Goal: Obtain resource: Obtain resource

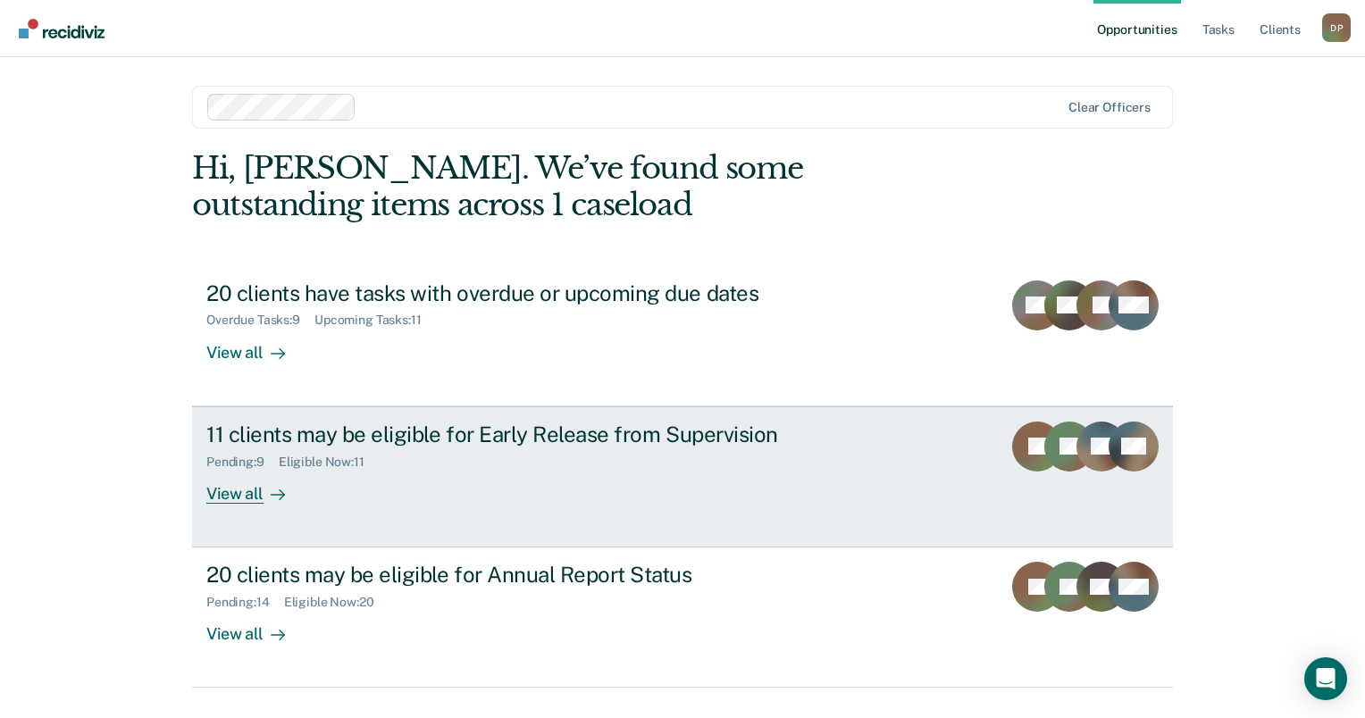
click at [384, 433] on div "11 clients may be eligible for Early Release from Supervision" at bounding box center [519, 435] width 627 height 26
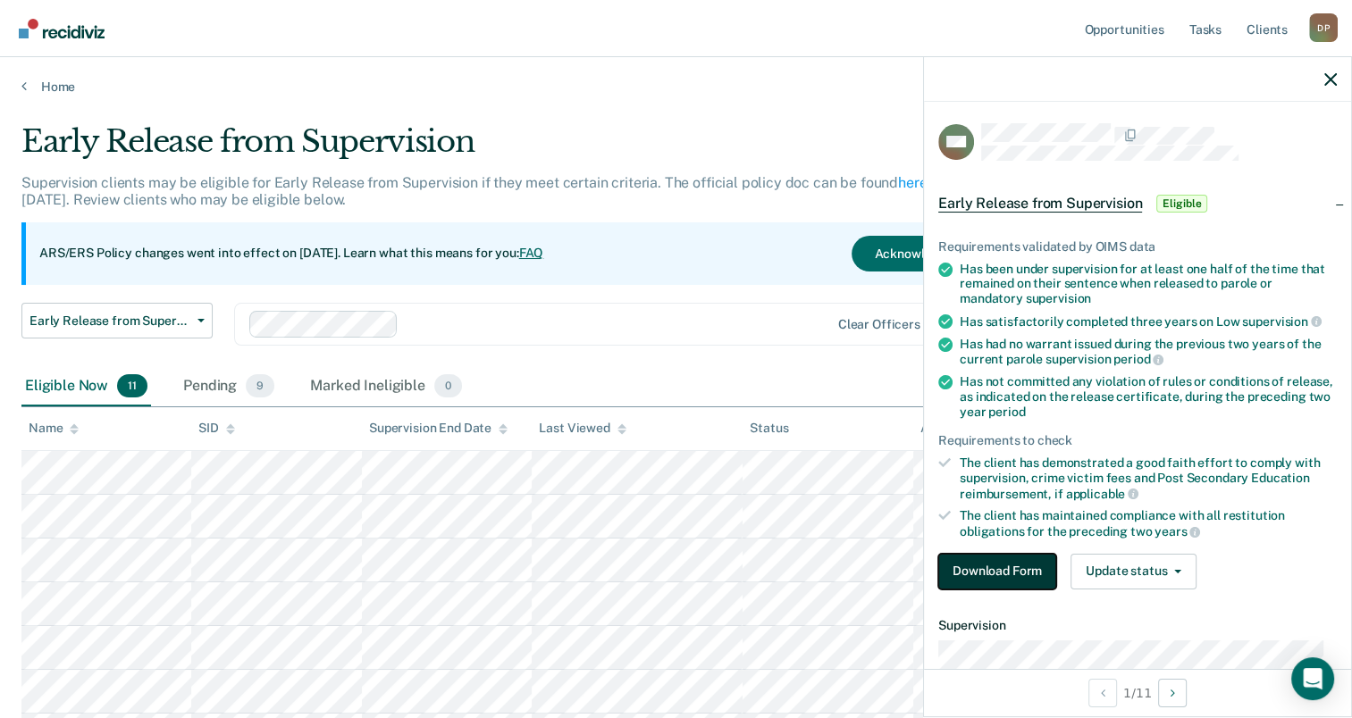
click at [1011, 570] on button "Download Form" at bounding box center [997, 572] width 118 height 36
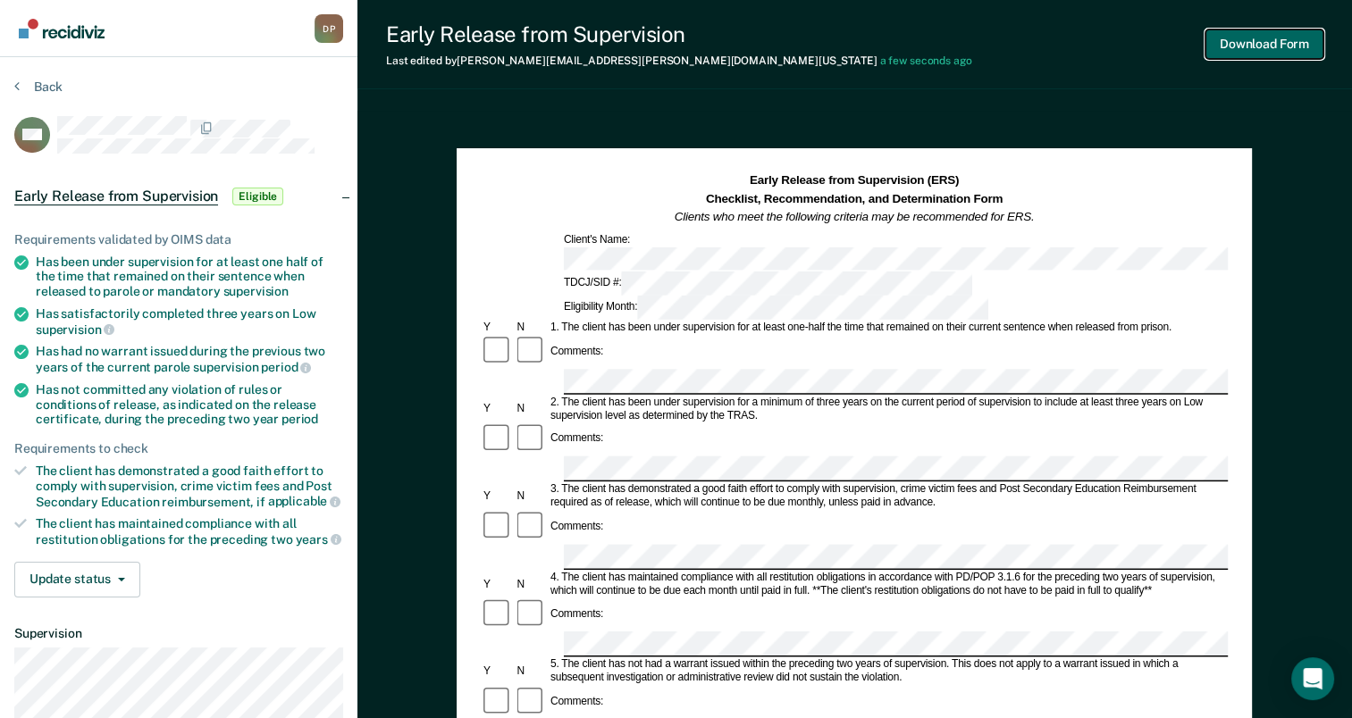
click at [1254, 51] on button "Download Form" at bounding box center [1264, 43] width 118 height 29
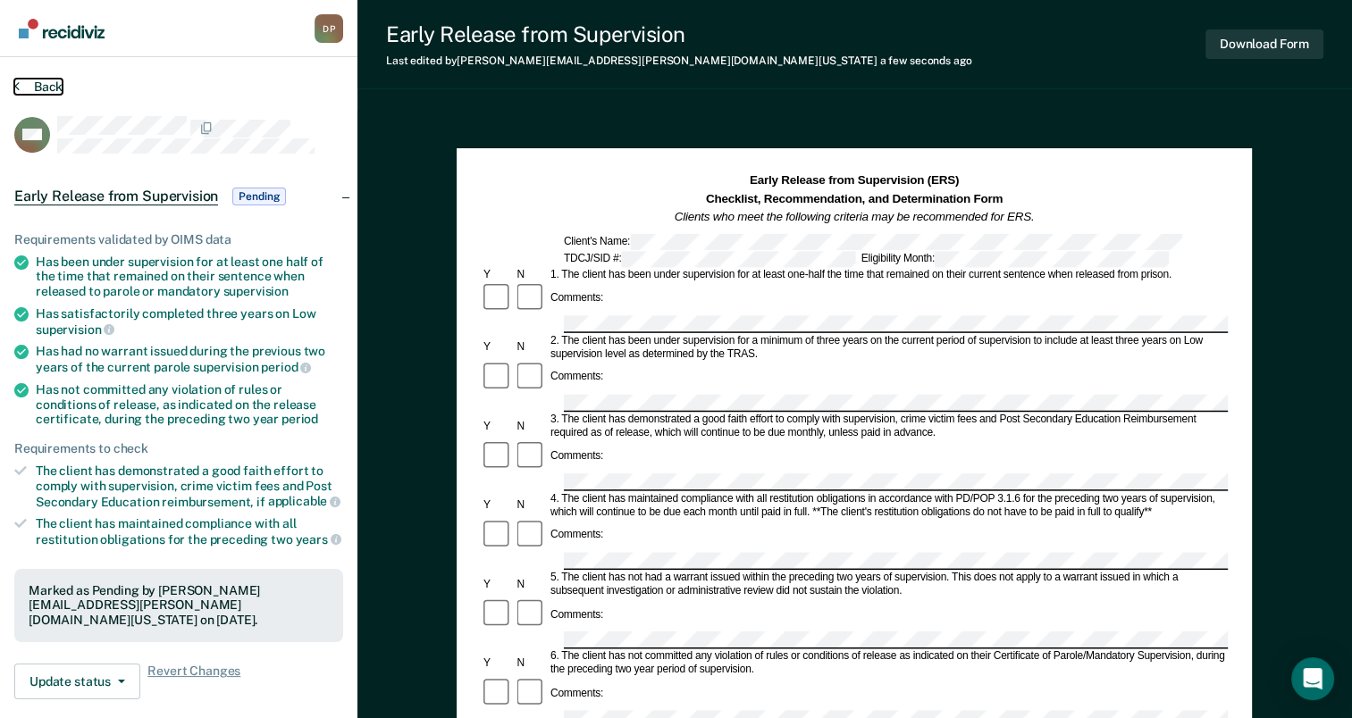
click at [32, 82] on button "Back" at bounding box center [38, 87] width 48 height 16
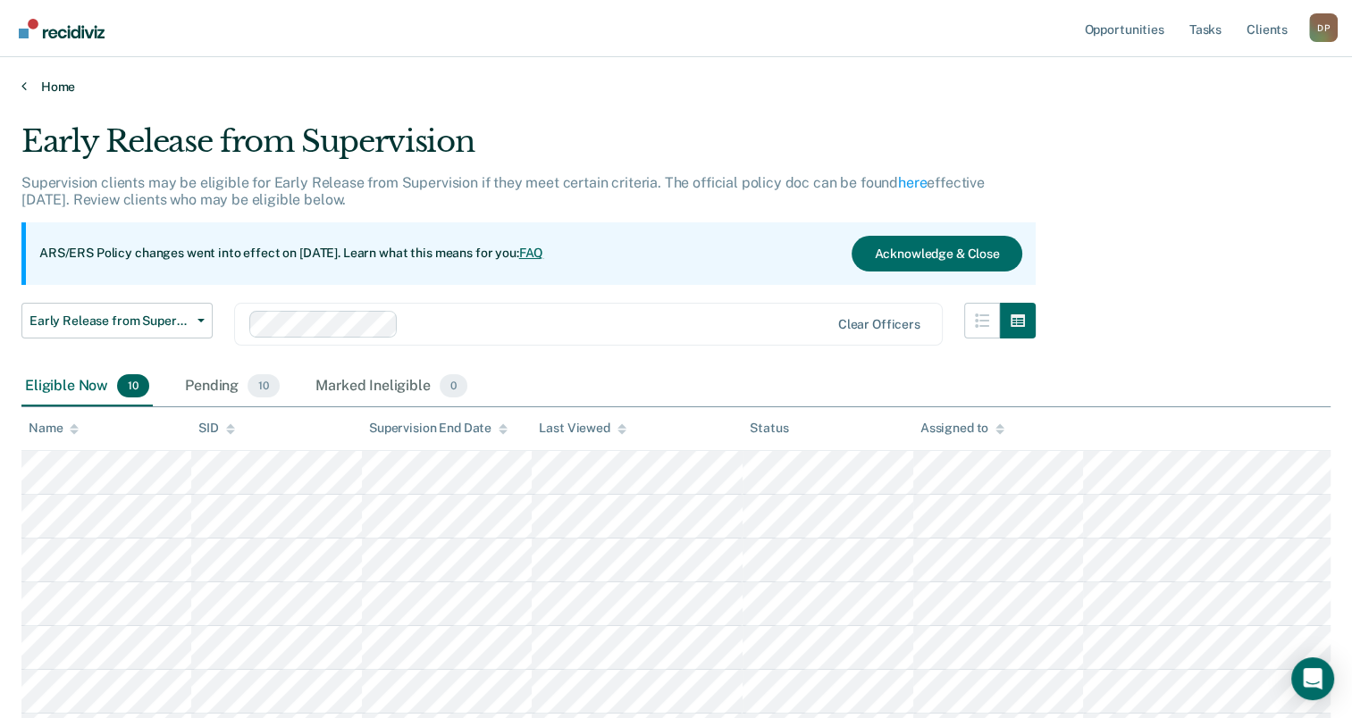
click at [48, 86] on link "Home" at bounding box center [675, 87] width 1309 height 16
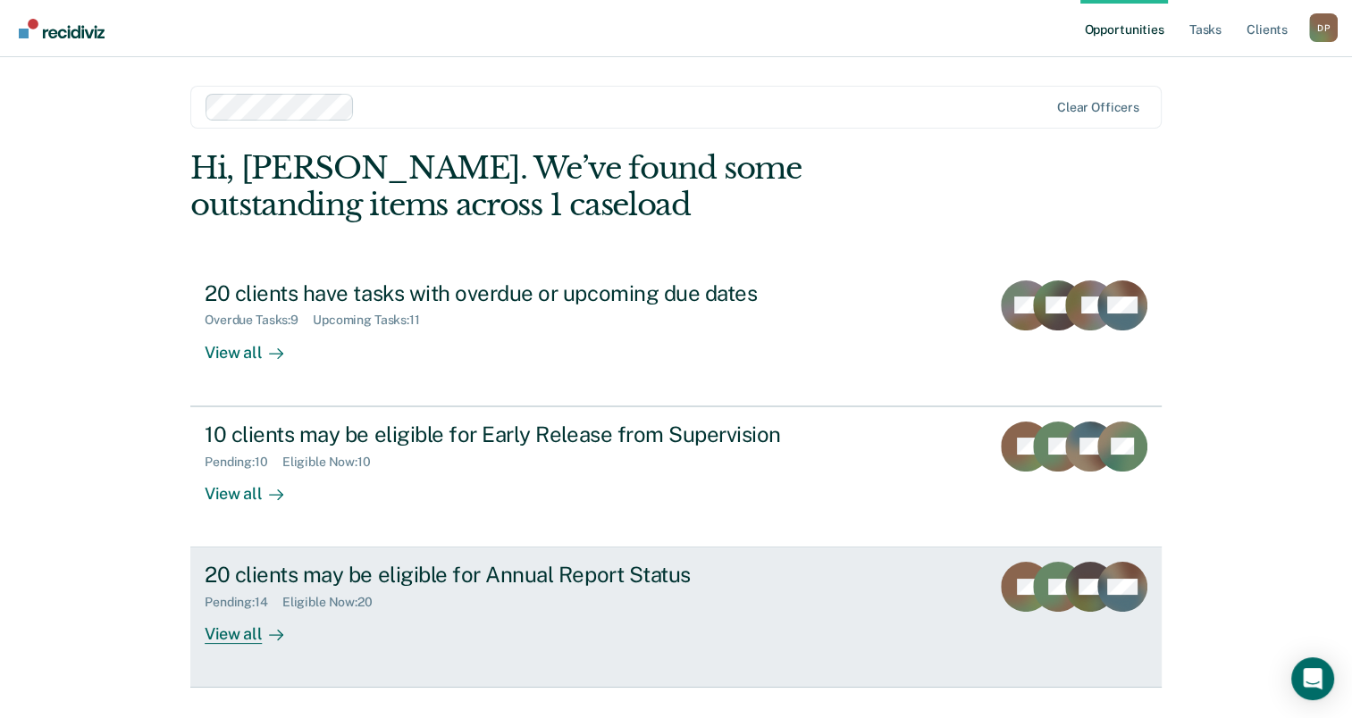
click at [415, 566] on div "20 clients may be eligible for Annual Report Status" at bounding box center [518, 575] width 627 height 26
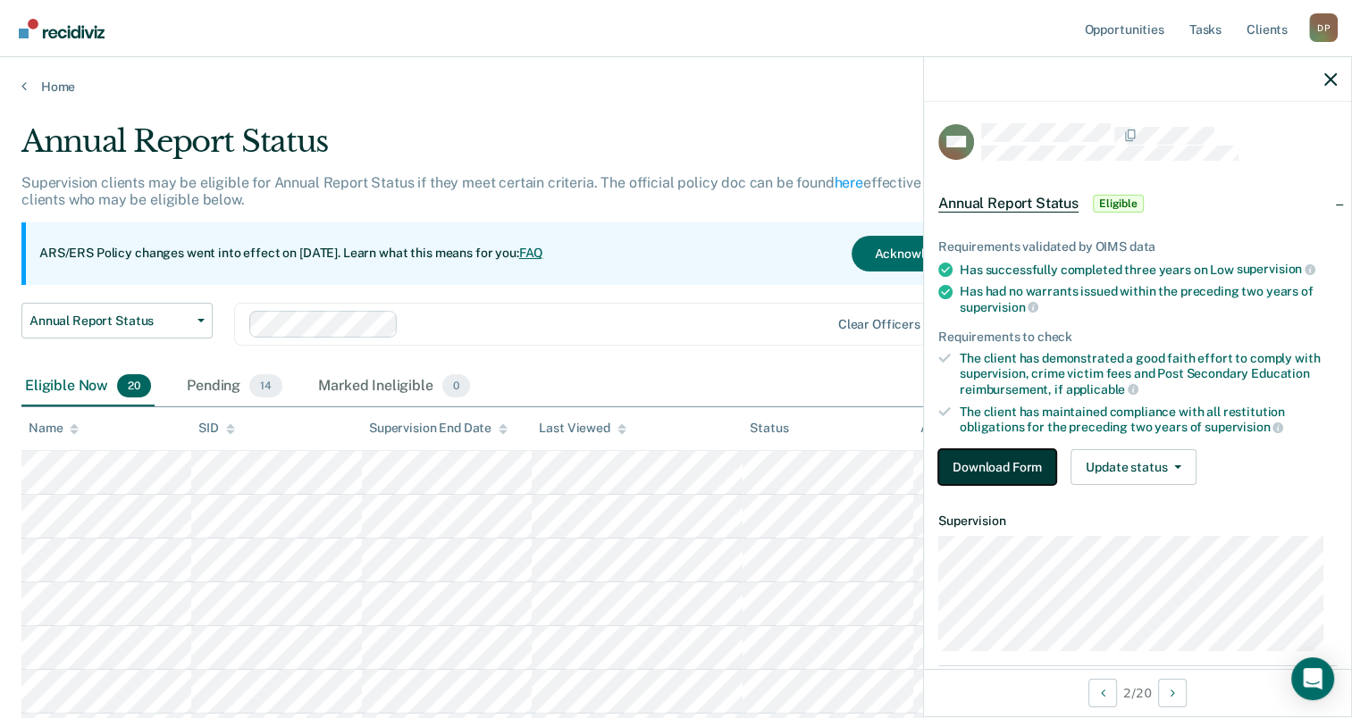
click at [1015, 461] on button "Download Form" at bounding box center [997, 467] width 118 height 36
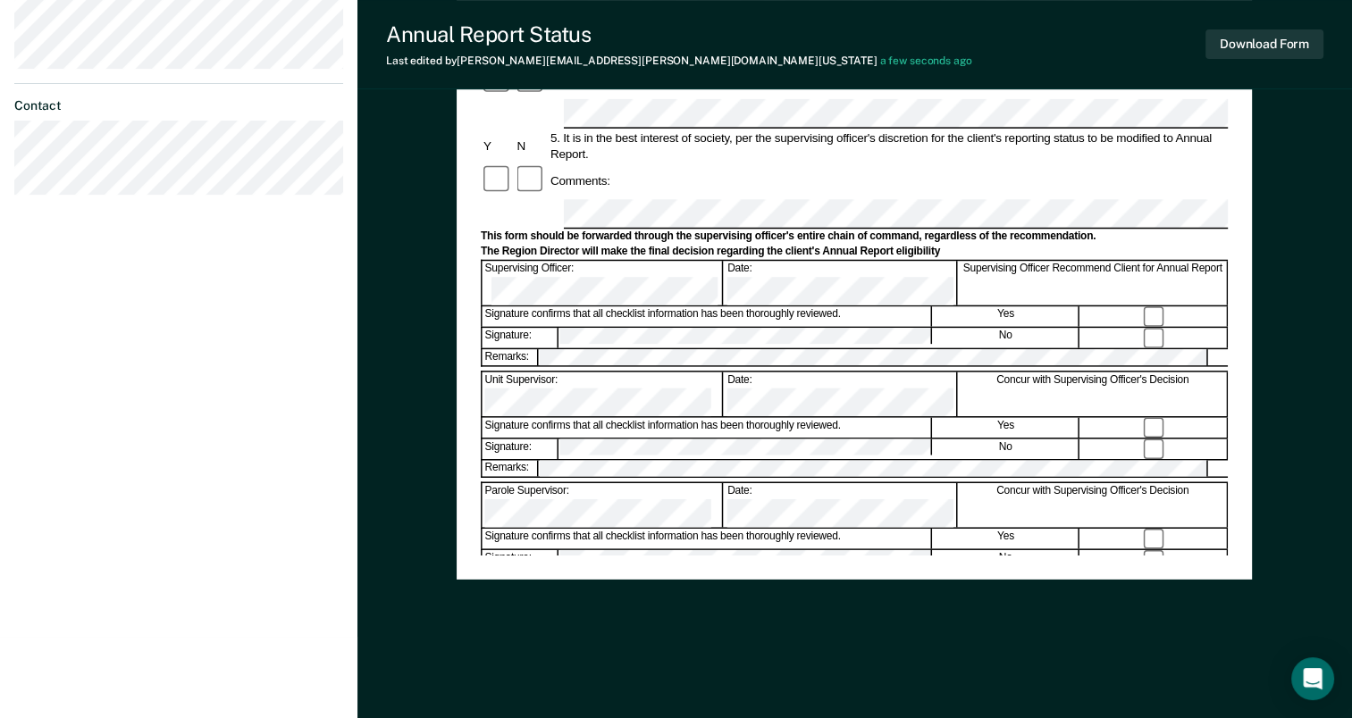
scroll to position [426, 0]
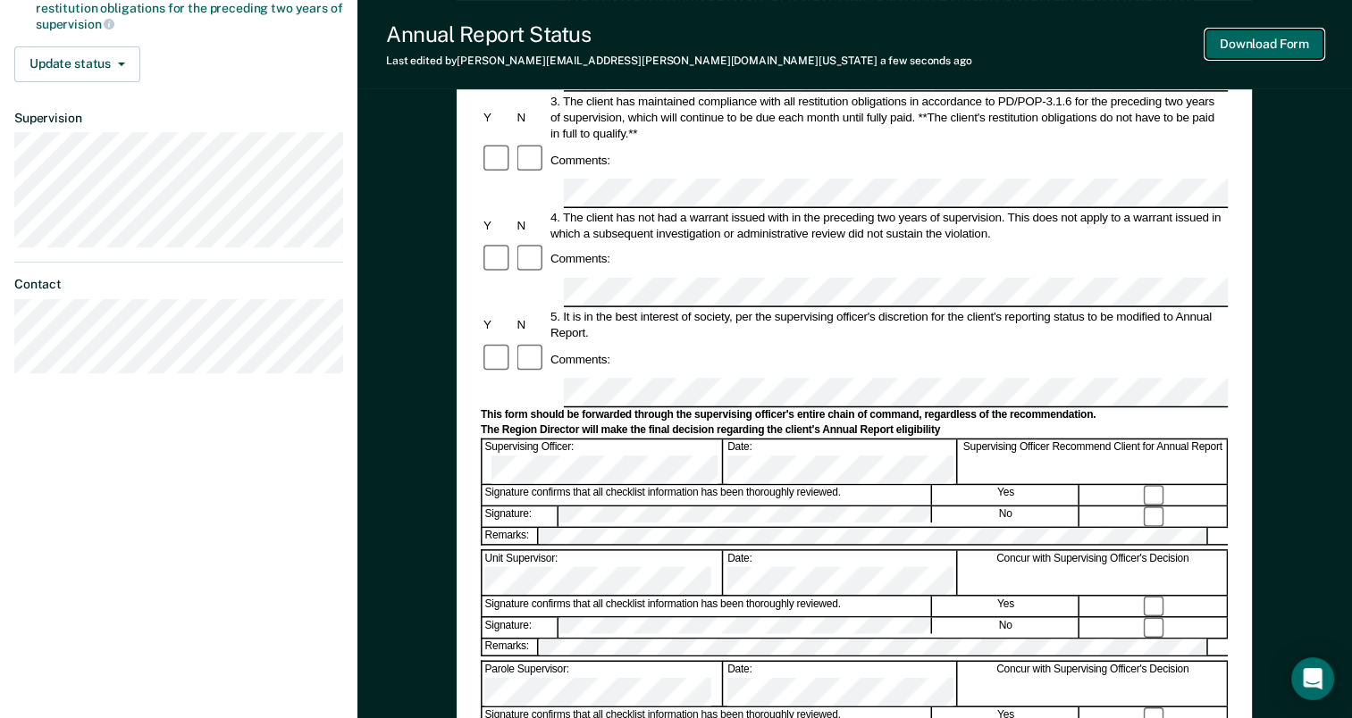
click at [1269, 44] on button "Download Form" at bounding box center [1264, 43] width 118 height 29
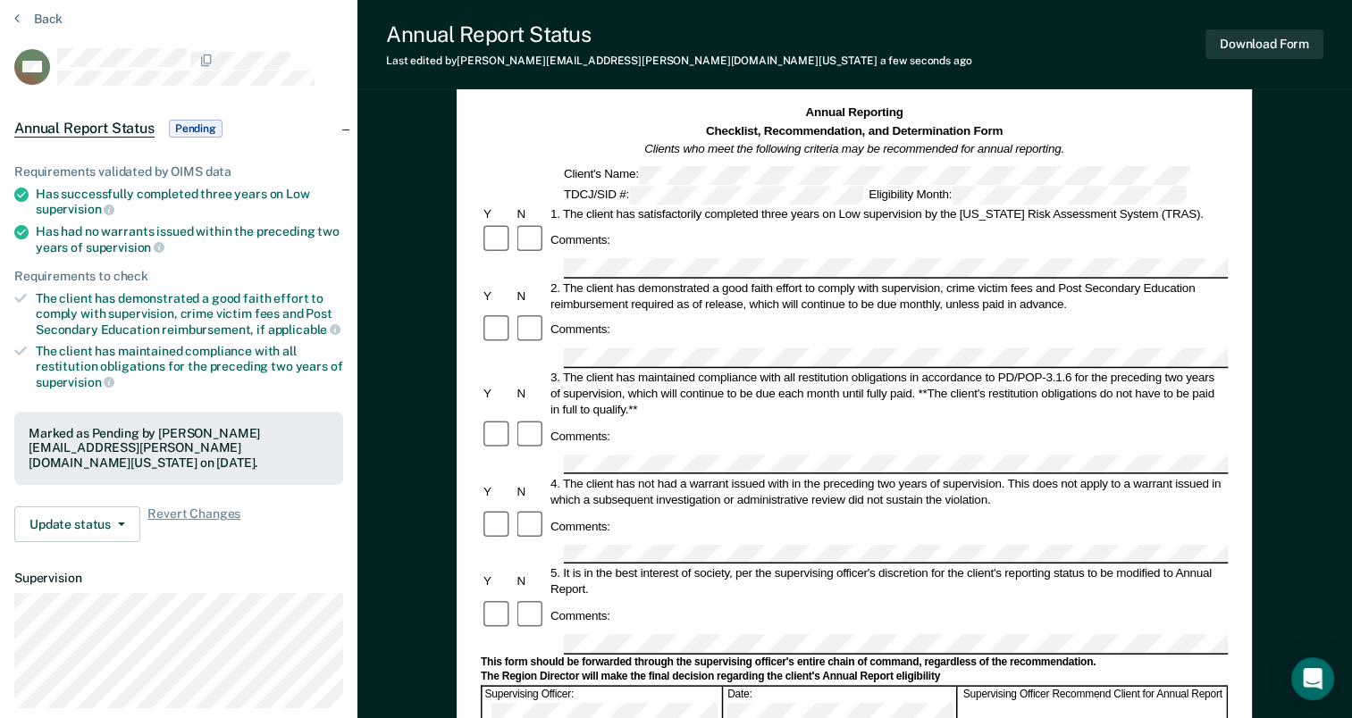
scroll to position [0, 0]
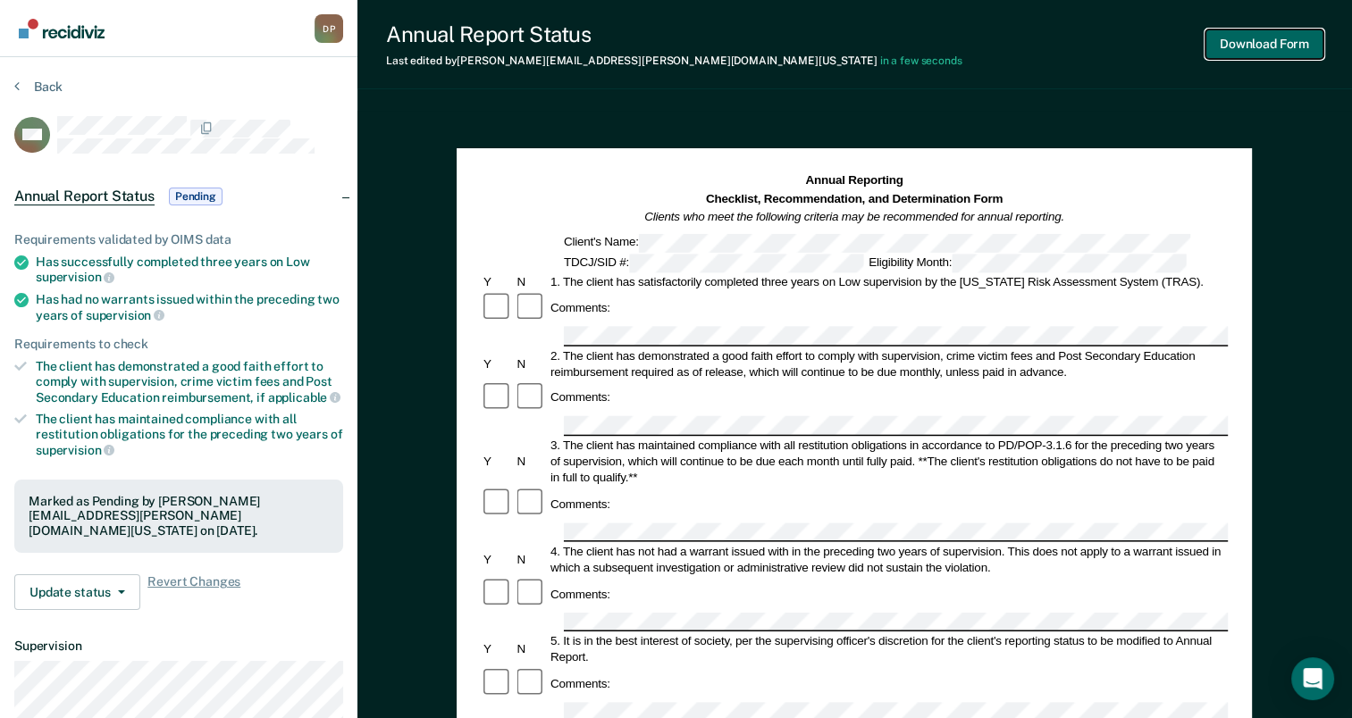
click at [1236, 46] on button "Download Form" at bounding box center [1264, 43] width 118 height 29
click at [41, 83] on button "Back" at bounding box center [38, 87] width 48 height 16
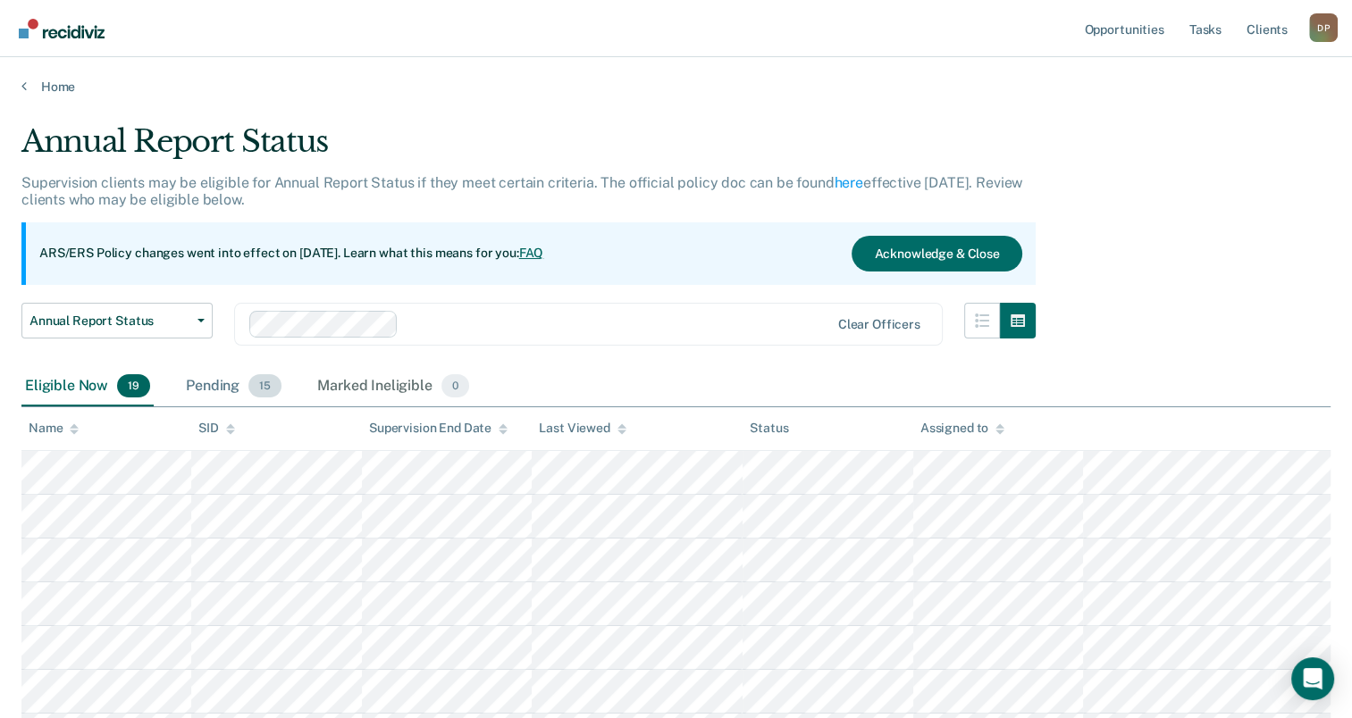
click at [214, 389] on div "Pending 15" at bounding box center [233, 386] width 103 height 39
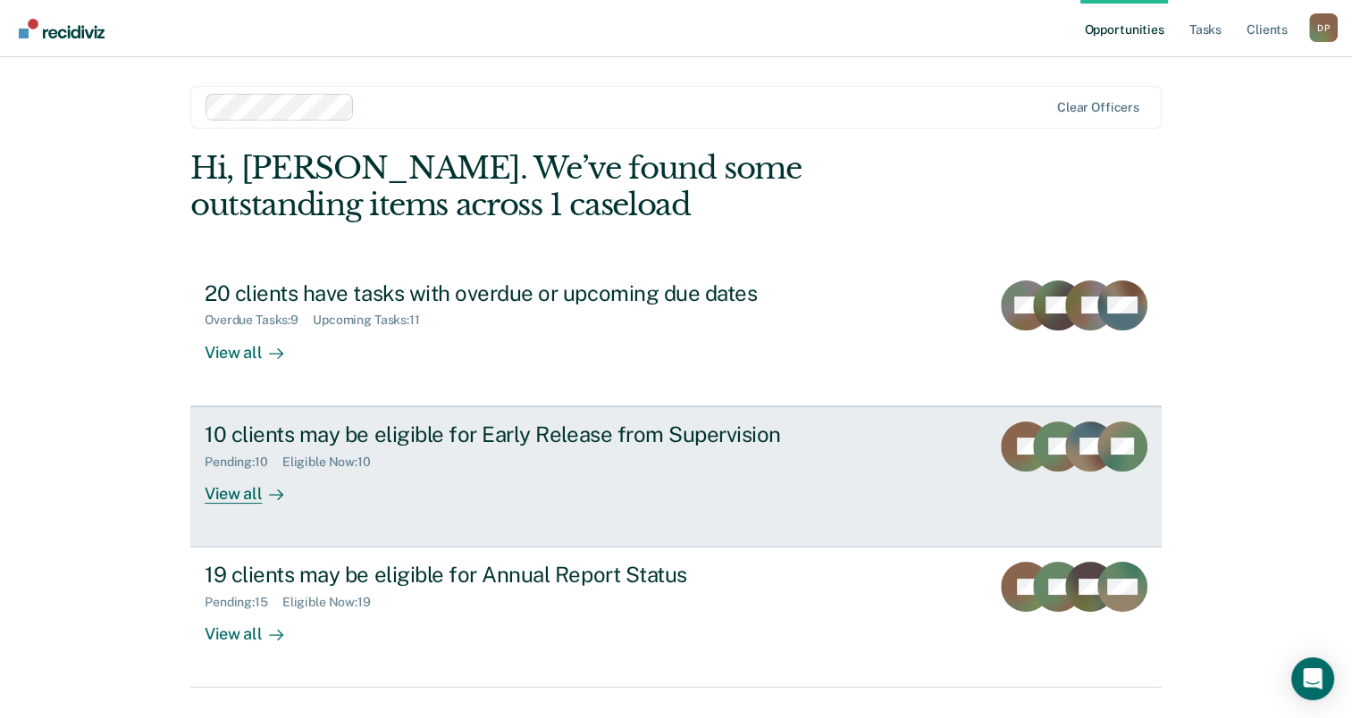
click at [465, 425] on div "10 clients may be eligible for Early Release from Supervision" at bounding box center [518, 435] width 627 height 26
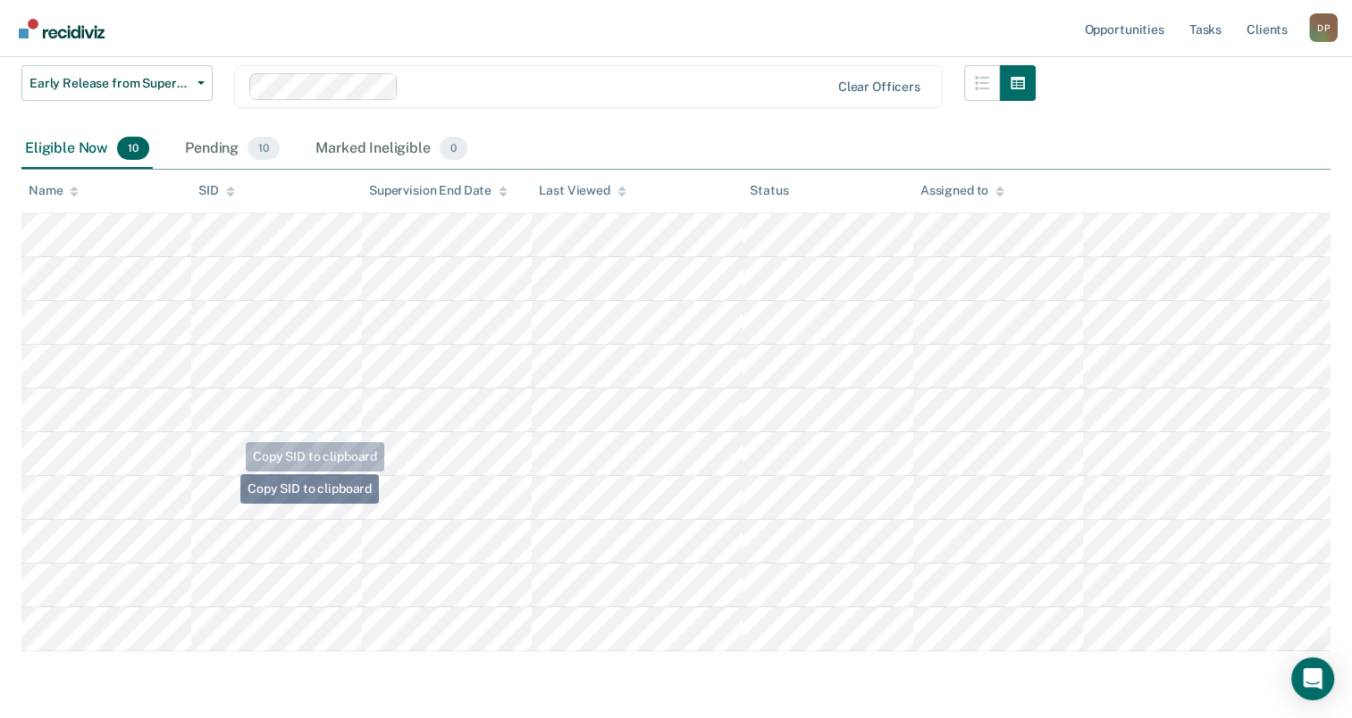
scroll to position [268, 0]
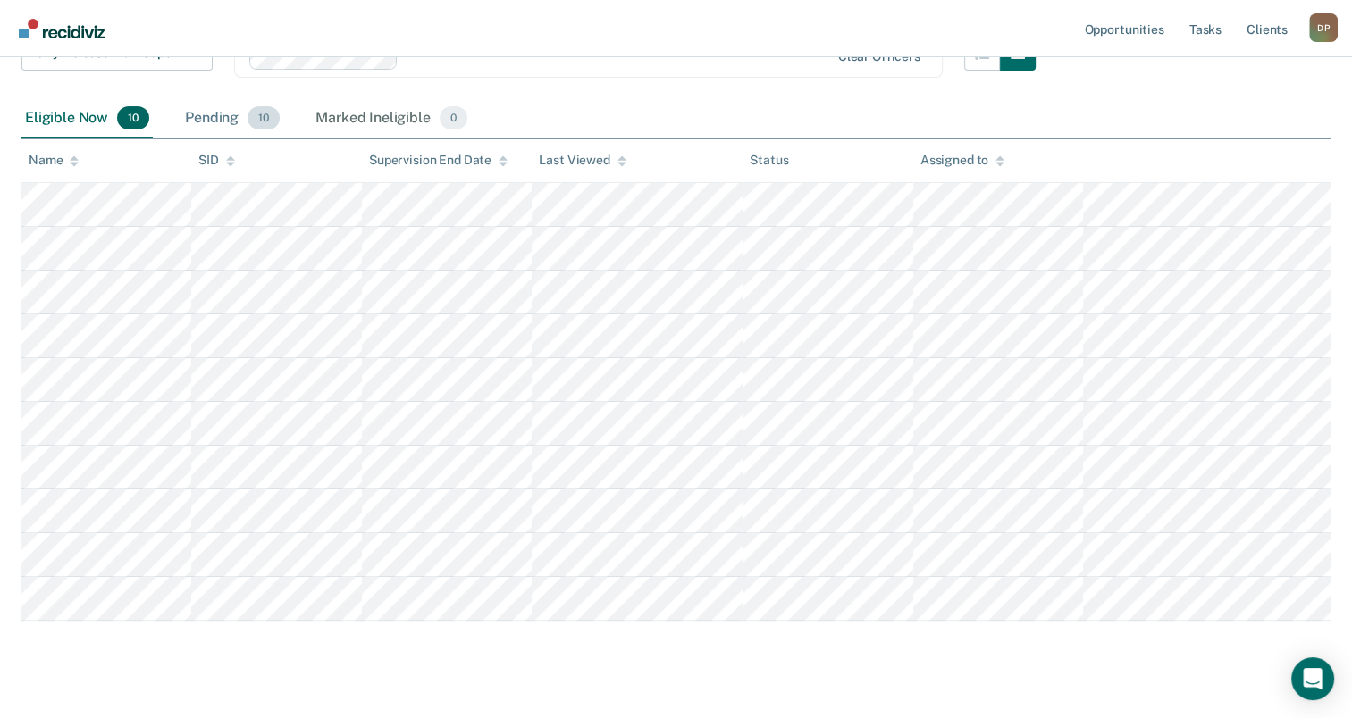
click at [229, 120] on div "Pending 10" at bounding box center [232, 118] width 102 height 39
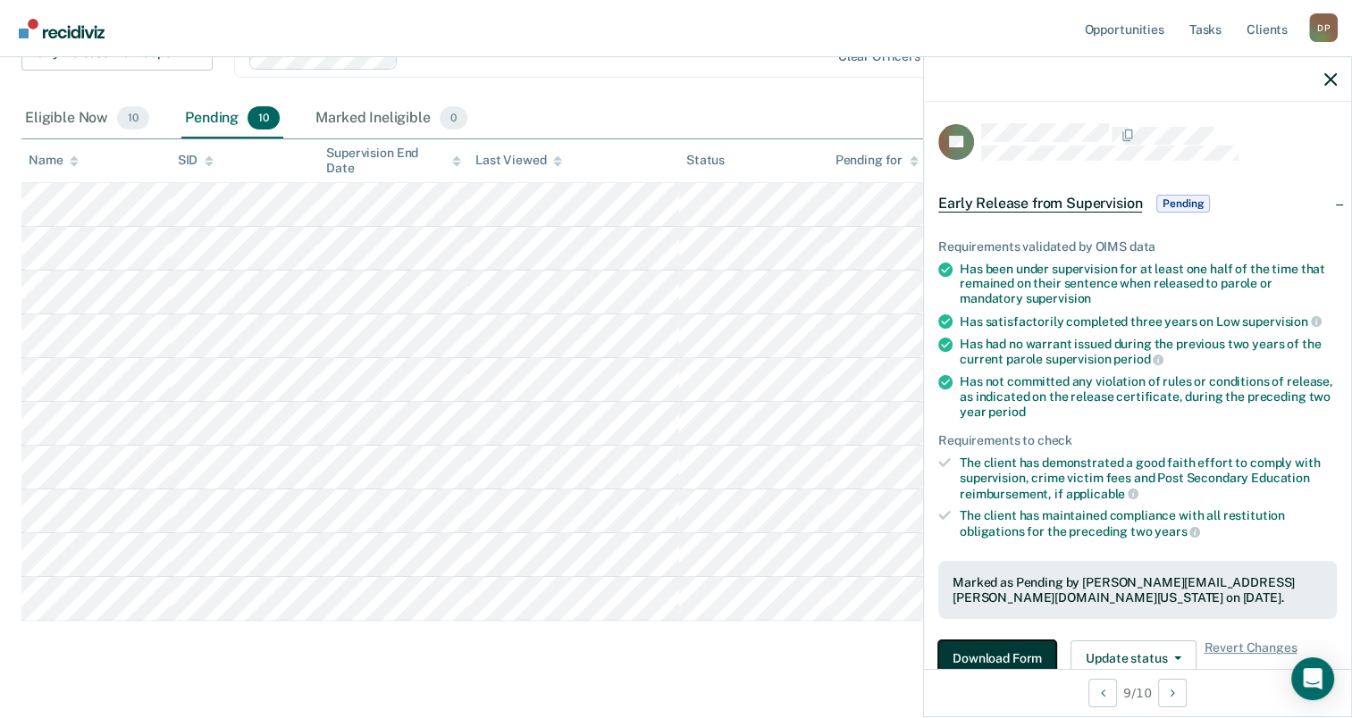
click at [1029, 644] on button "Download Form" at bounding box center [997, 659] width 118 height 36
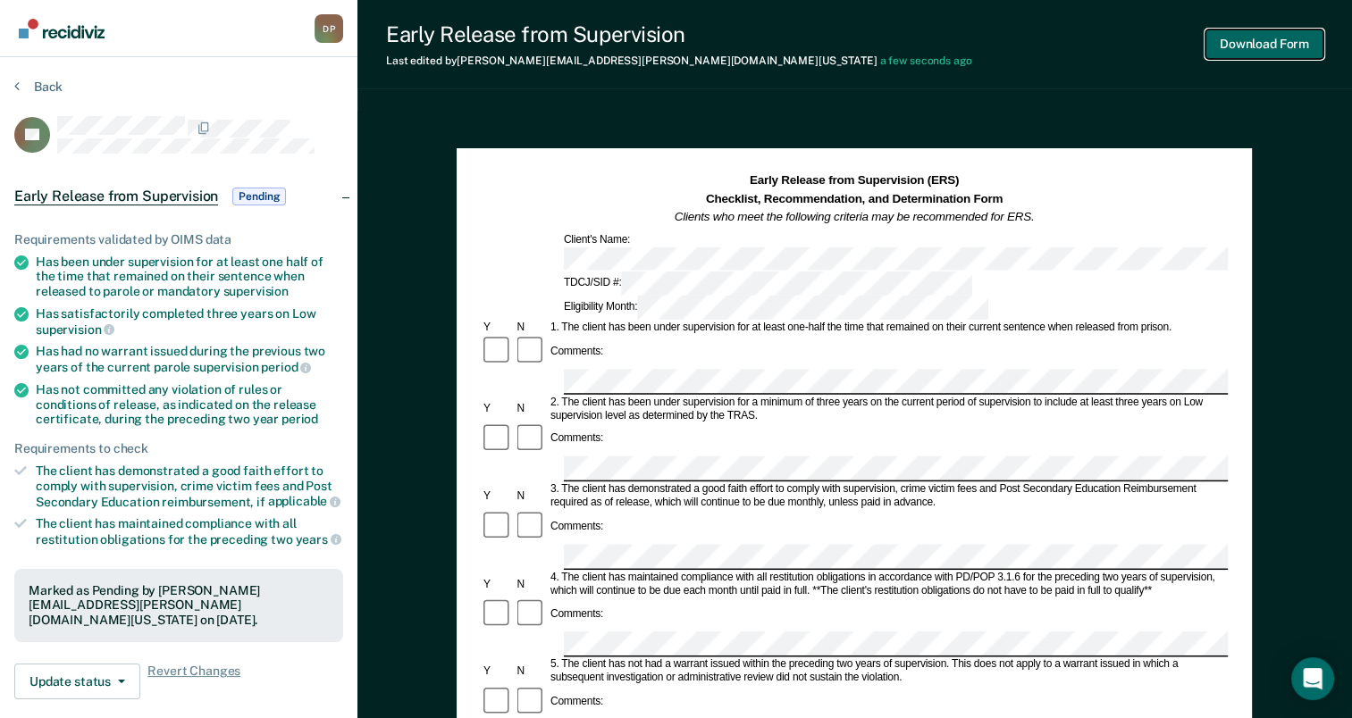
click at [1230, 58] on button "Download Form" at bounding box center [1264, 43] width 118 height 29
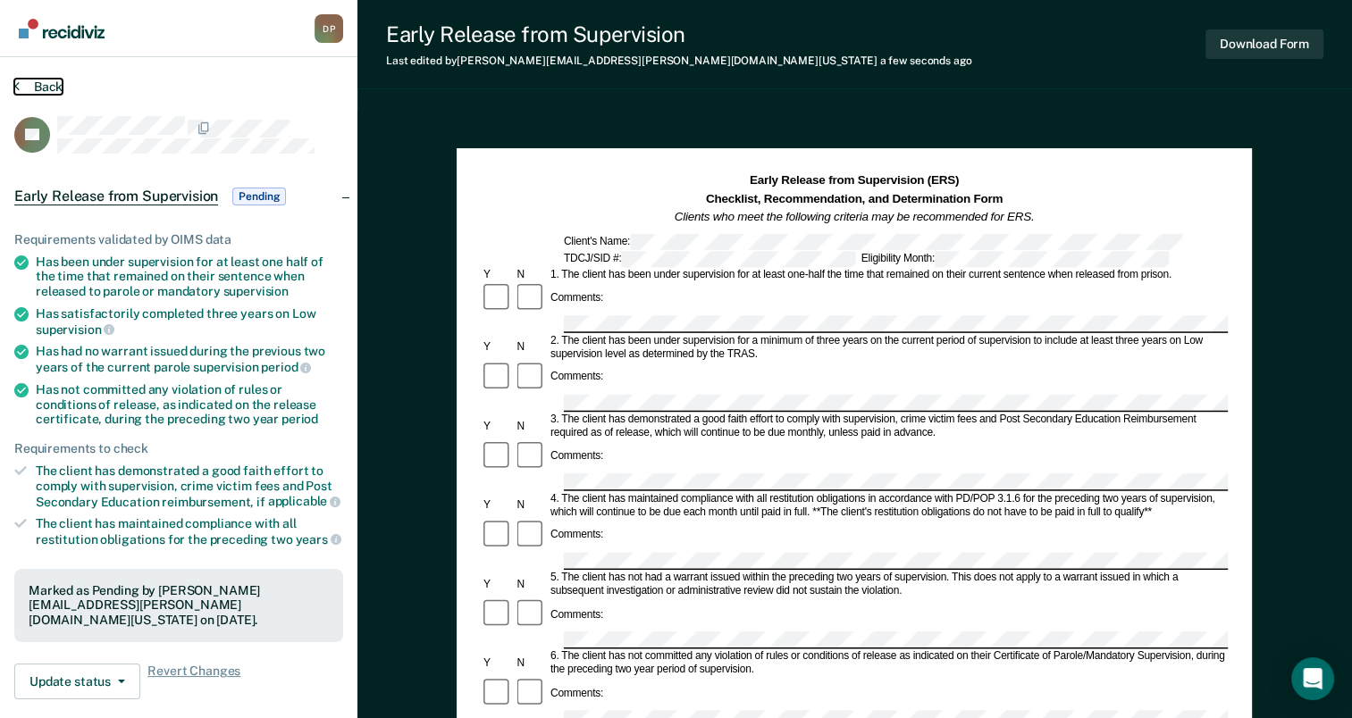
click at [36, 80] on button "Back" at bounding box center [38, 87] width 48 height 16
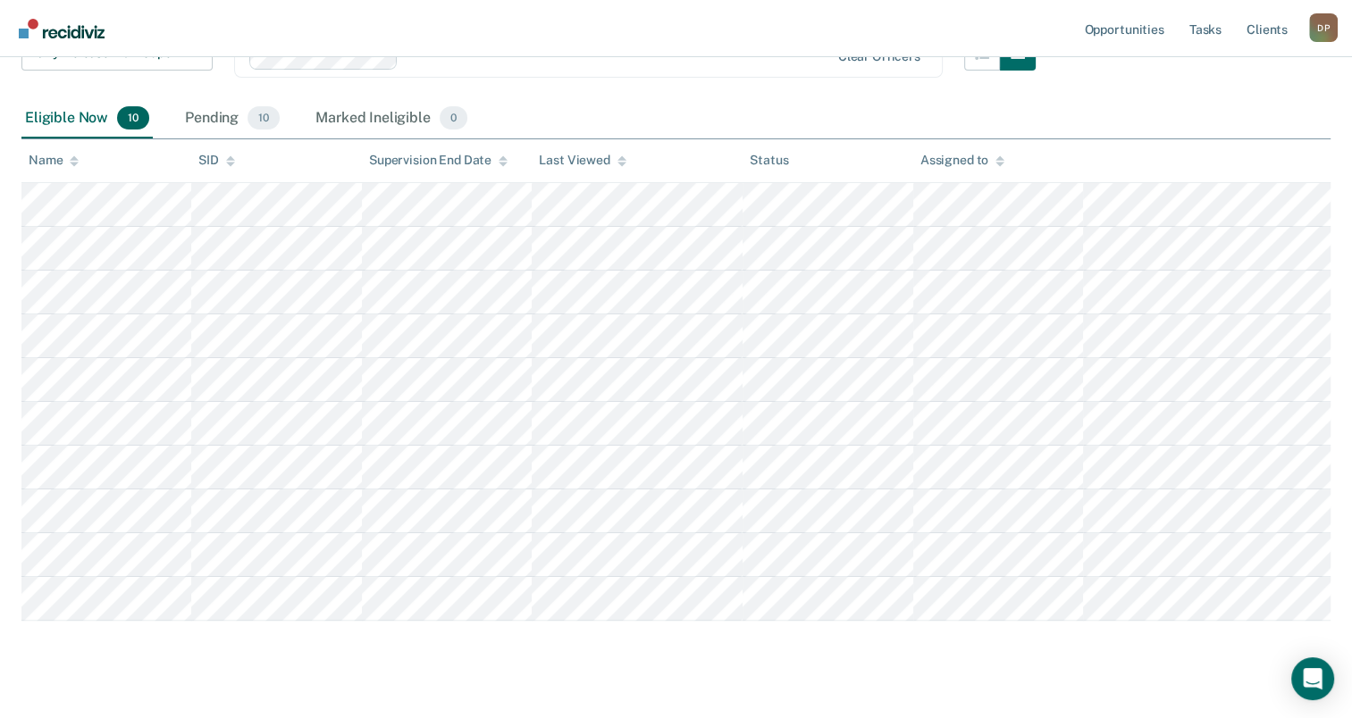
scroll to position [89, 0]
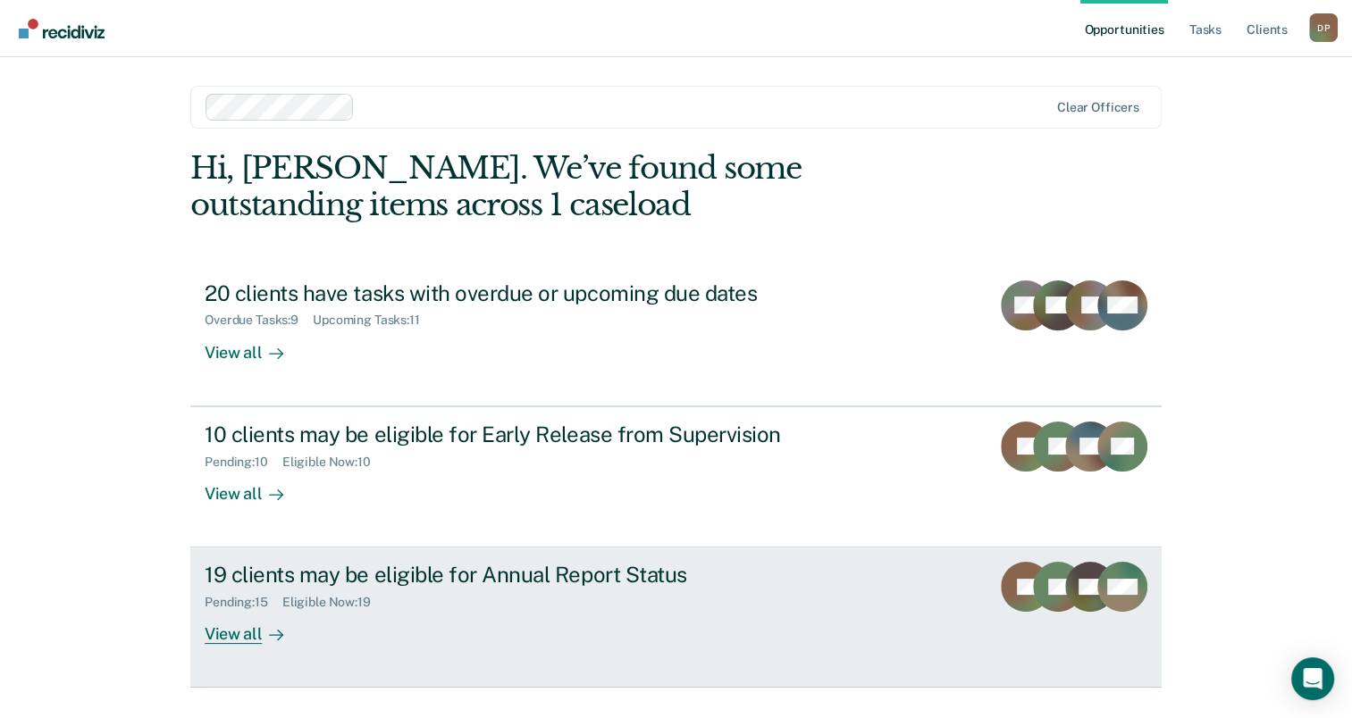
click at [431, 577] on div "19 clients may be eligible for Annual Report Status" at bounding box center [518, 575] width 627 height 26
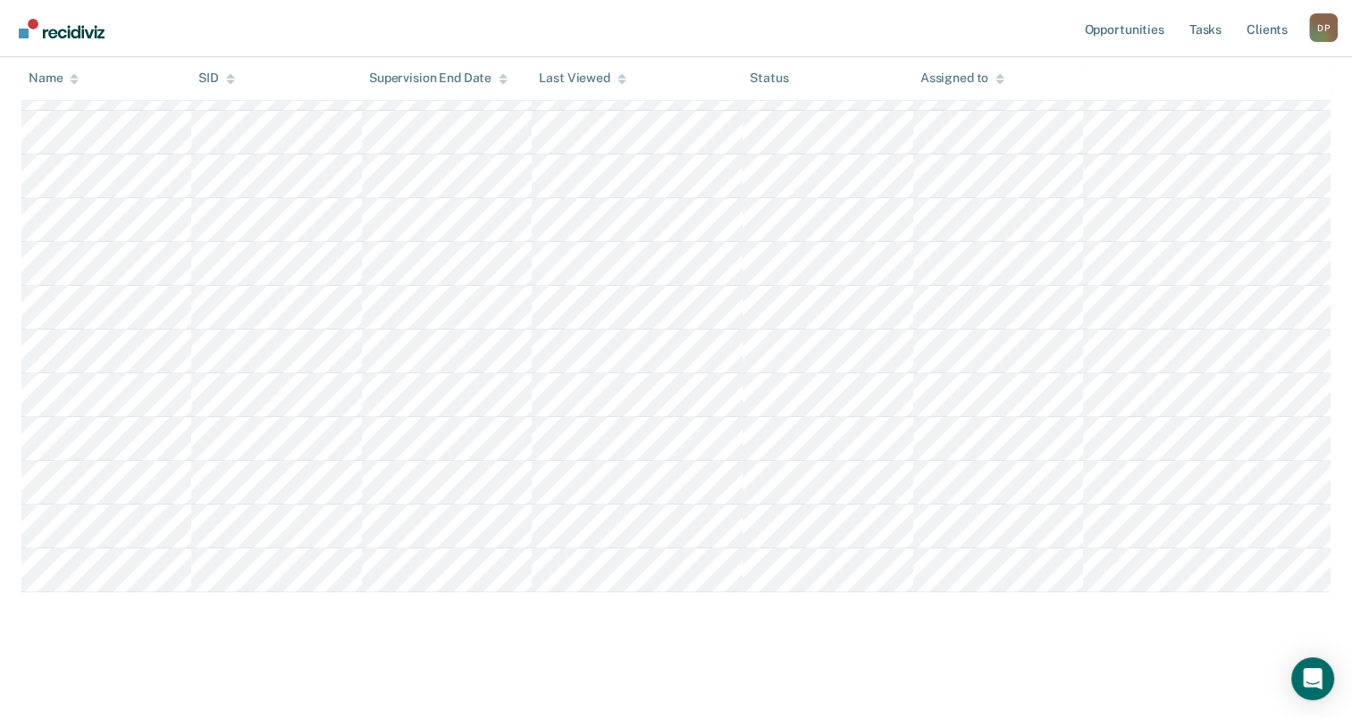
scroll to position [691, 0]
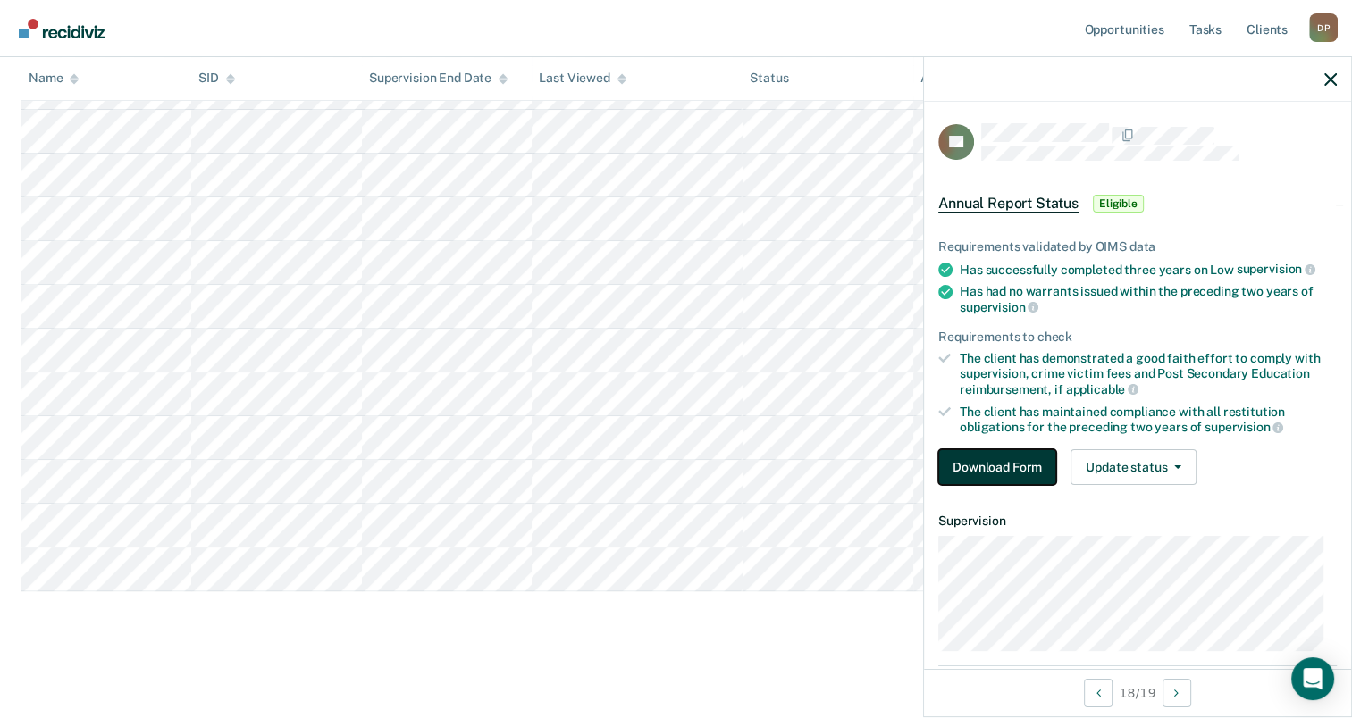
click at [986, 454] on button "Download Form" at bounding box center [997, 467] width 118 height 36
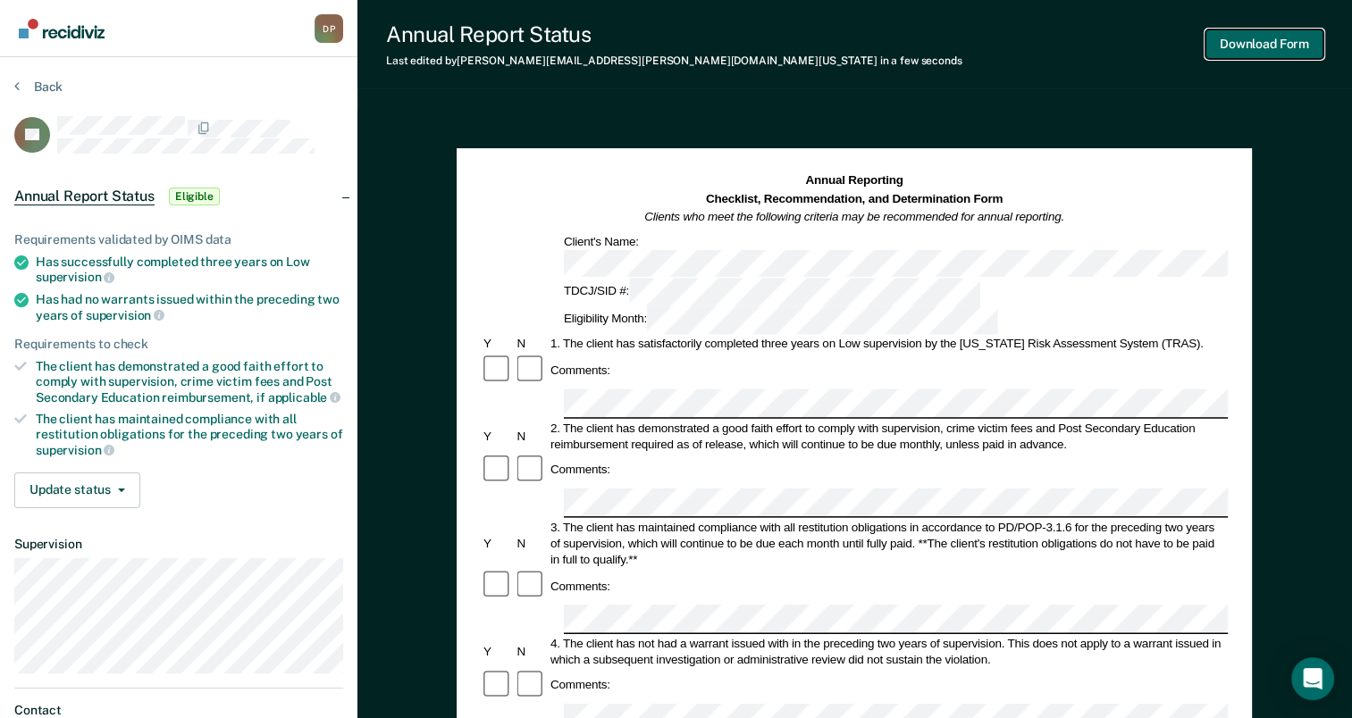
click at [1240, 42] on button "Download Form" at bounding box center [1264, 43] width 118 height 29
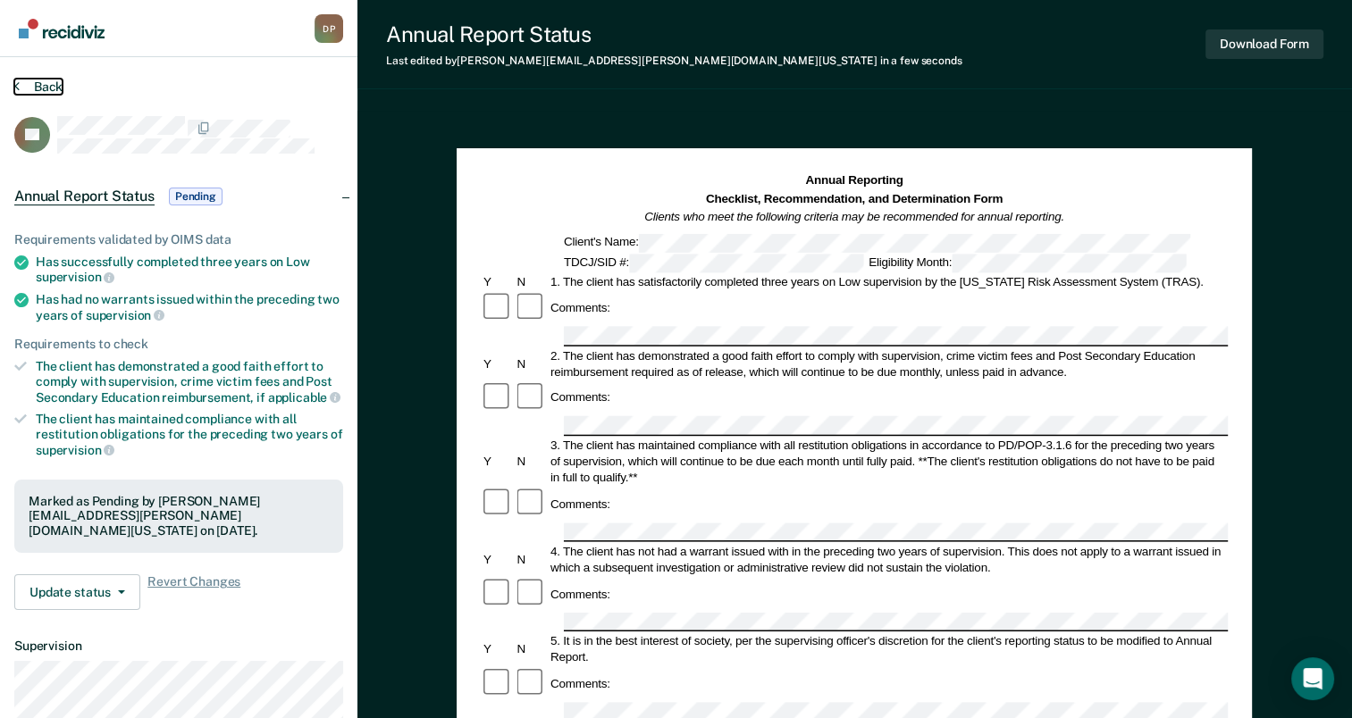
click at [51, 86] on button "Back" at bounding box center [38, 87] width 48 height 16
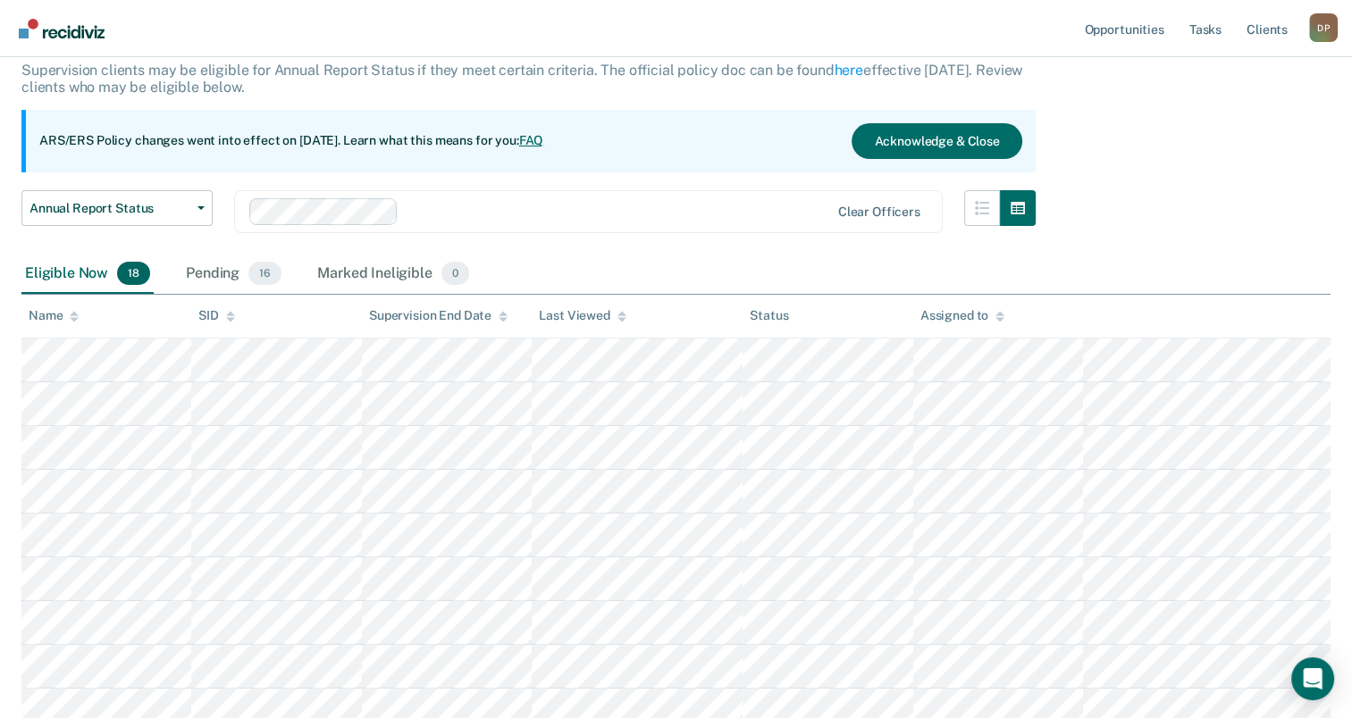
scroll to position [111, 0]
click at [223, 273] on div "Pending 16" at bounding box center [233, 275] width 103 height 39
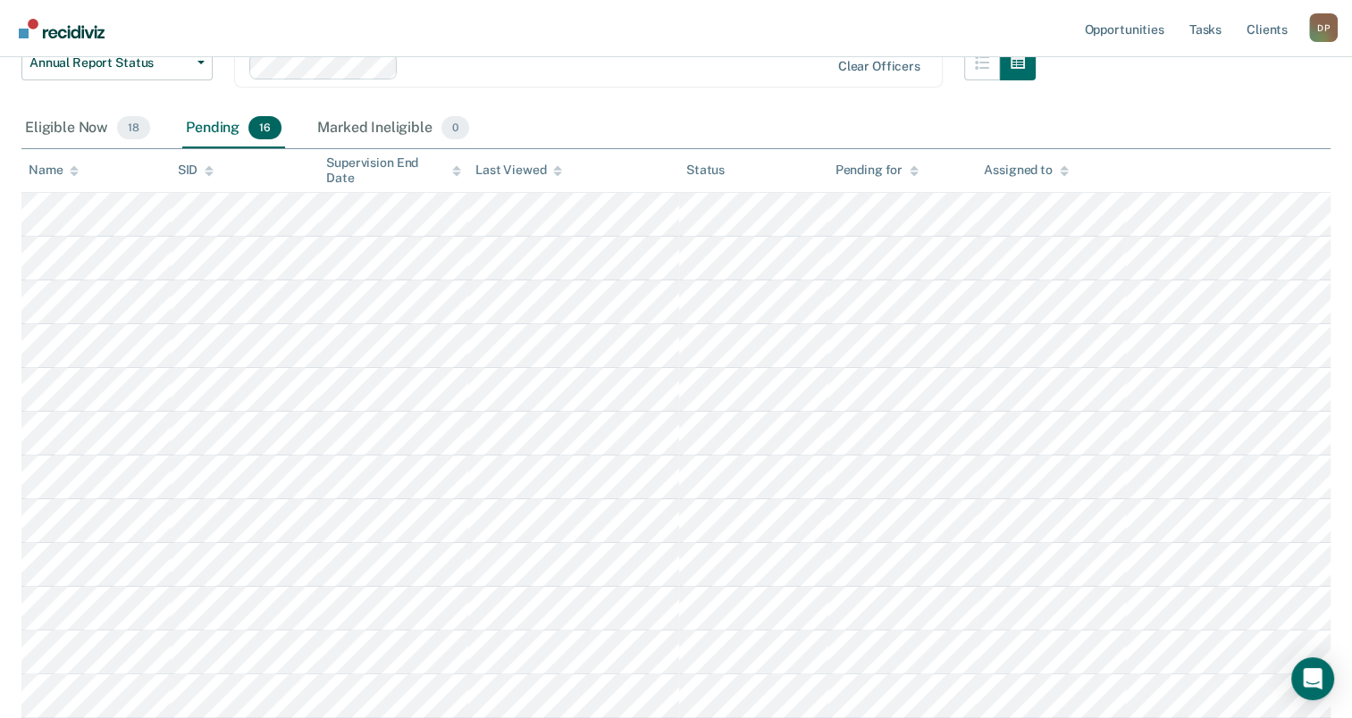
scroll to position [289, 0]
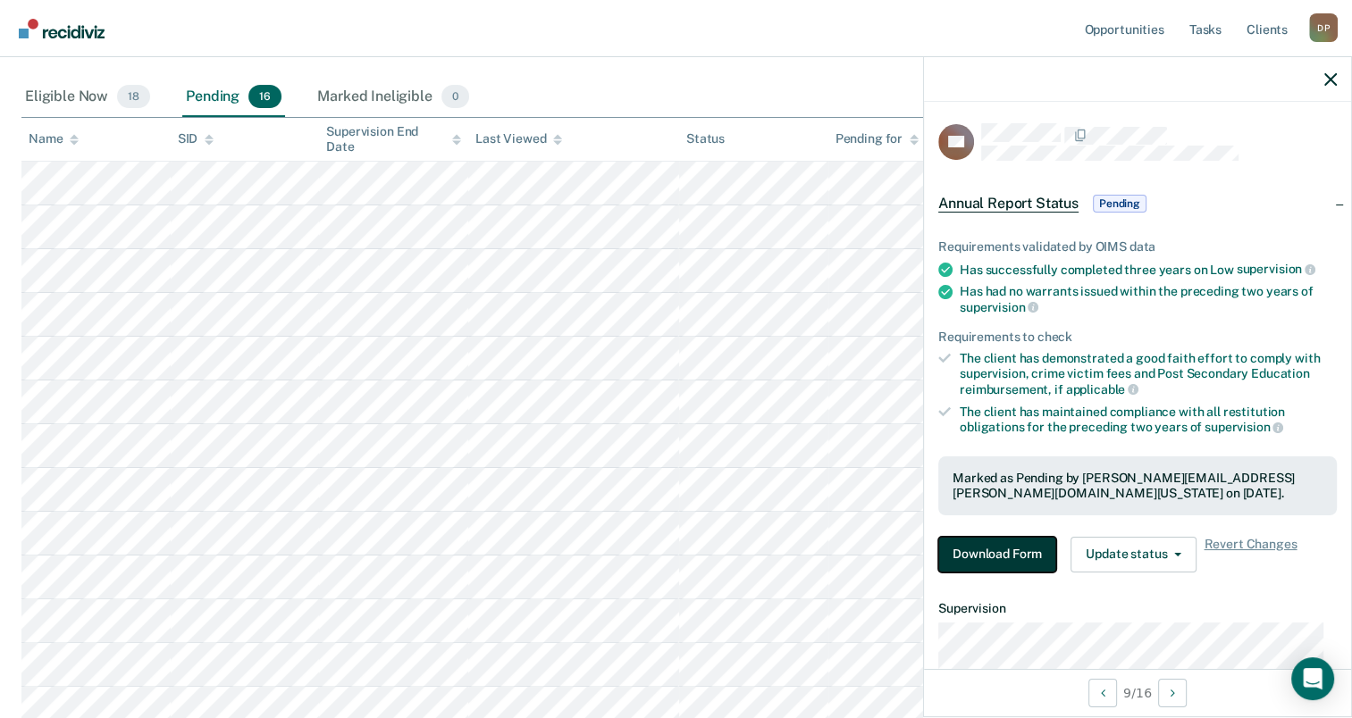
click at [993, 556] on button "Download Form" at bounding box center [997, 555] width 118 height 36
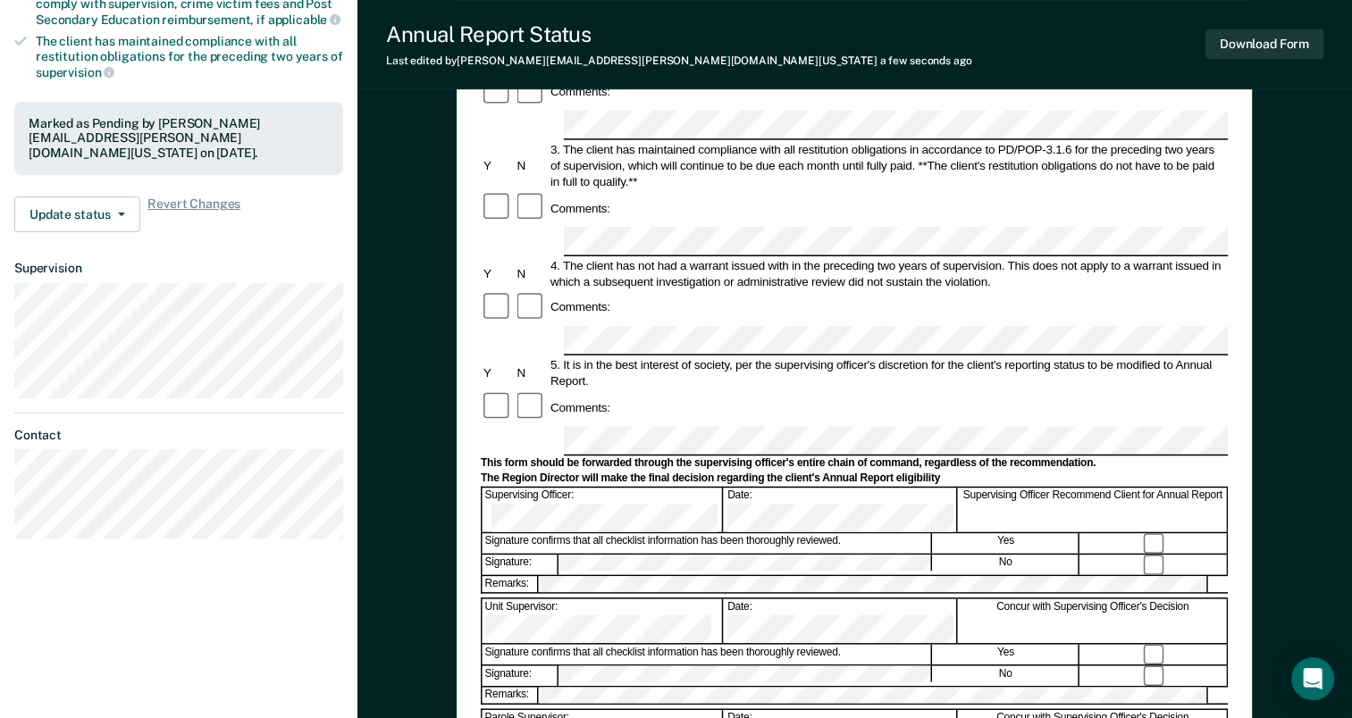
scroll to position [268, 0]
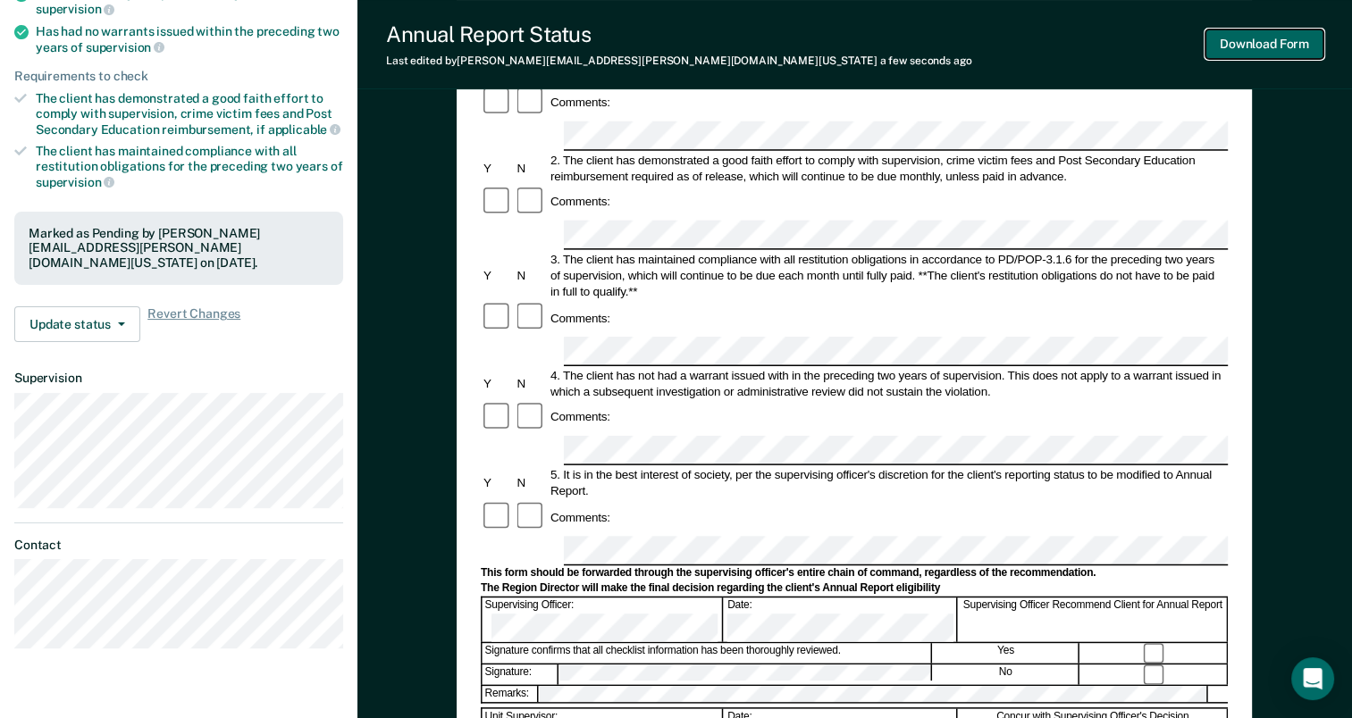
click at [1247, 47] on button "Download Form" at bounding box center [1264, 43] width 118 height 29
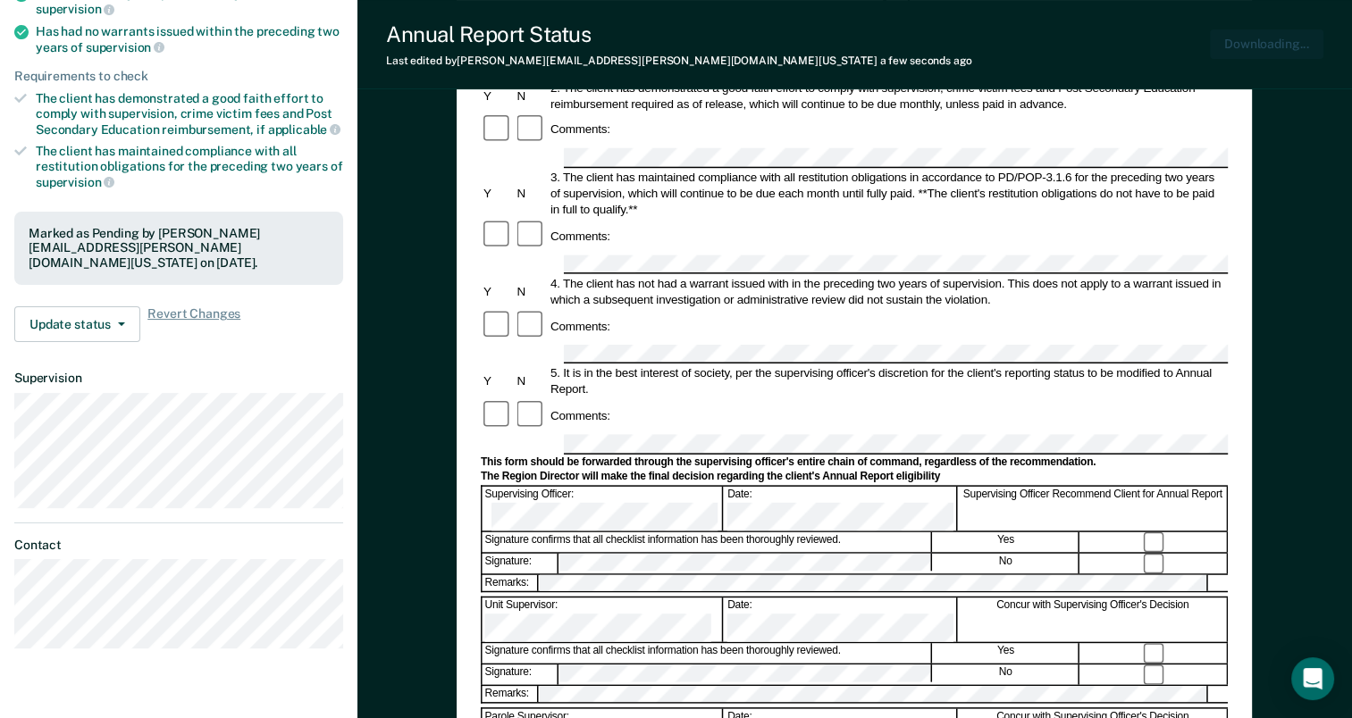
scroll to position [0, 0]
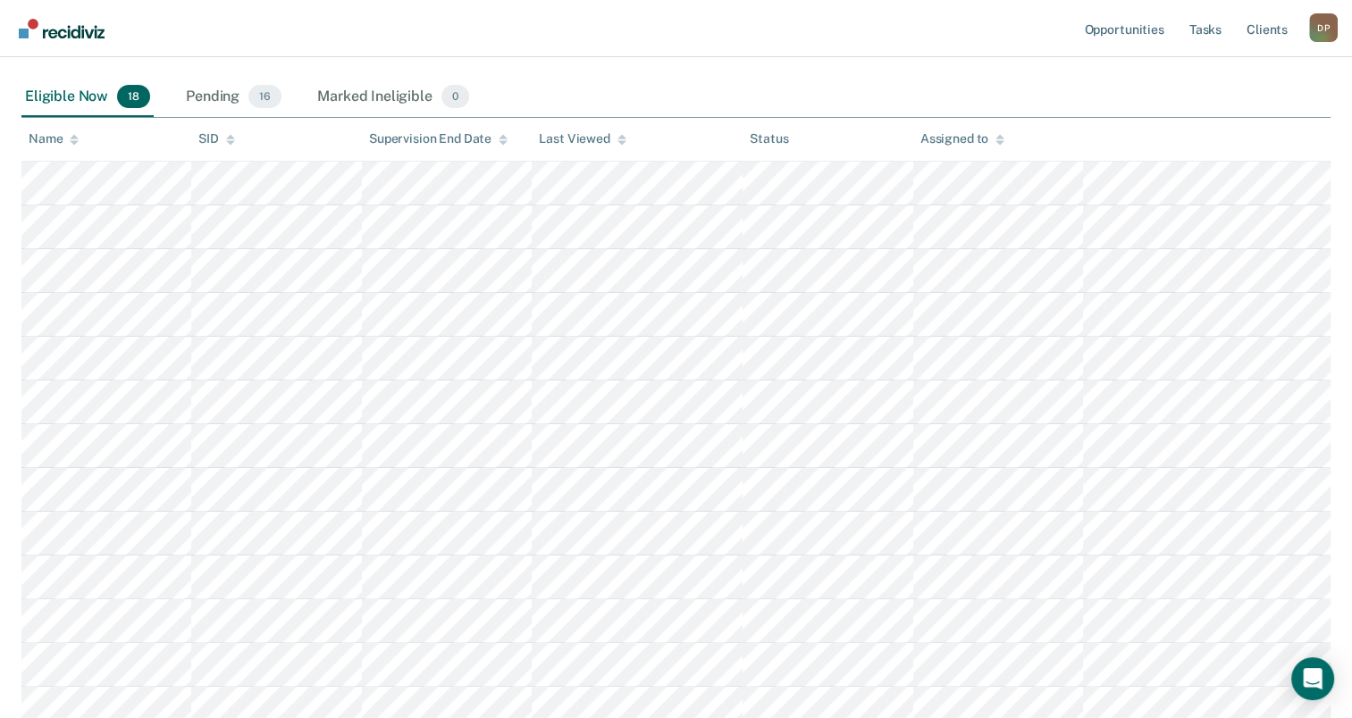
scroll to position [111, 0]
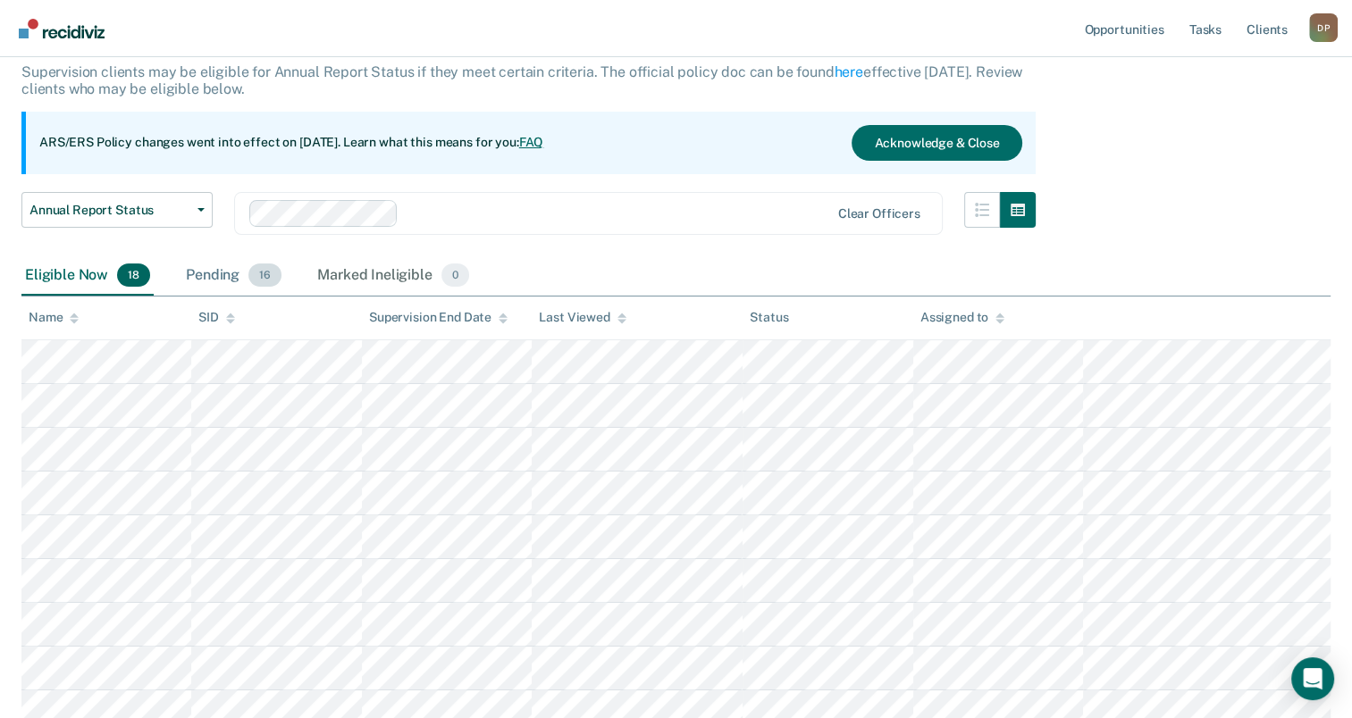
click at [222, 274] on div "Pending 16" at bounding box center [233, 275] width 103 height 39
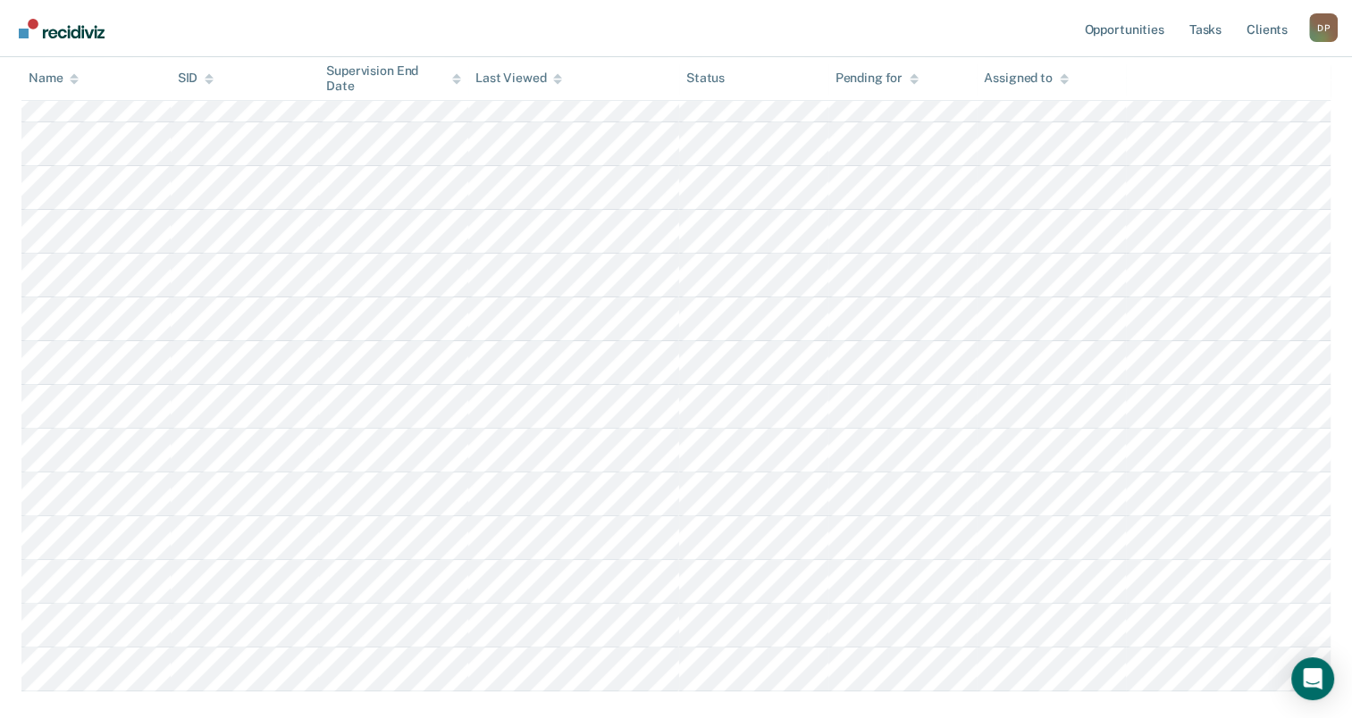
scroll to position [468, 0]
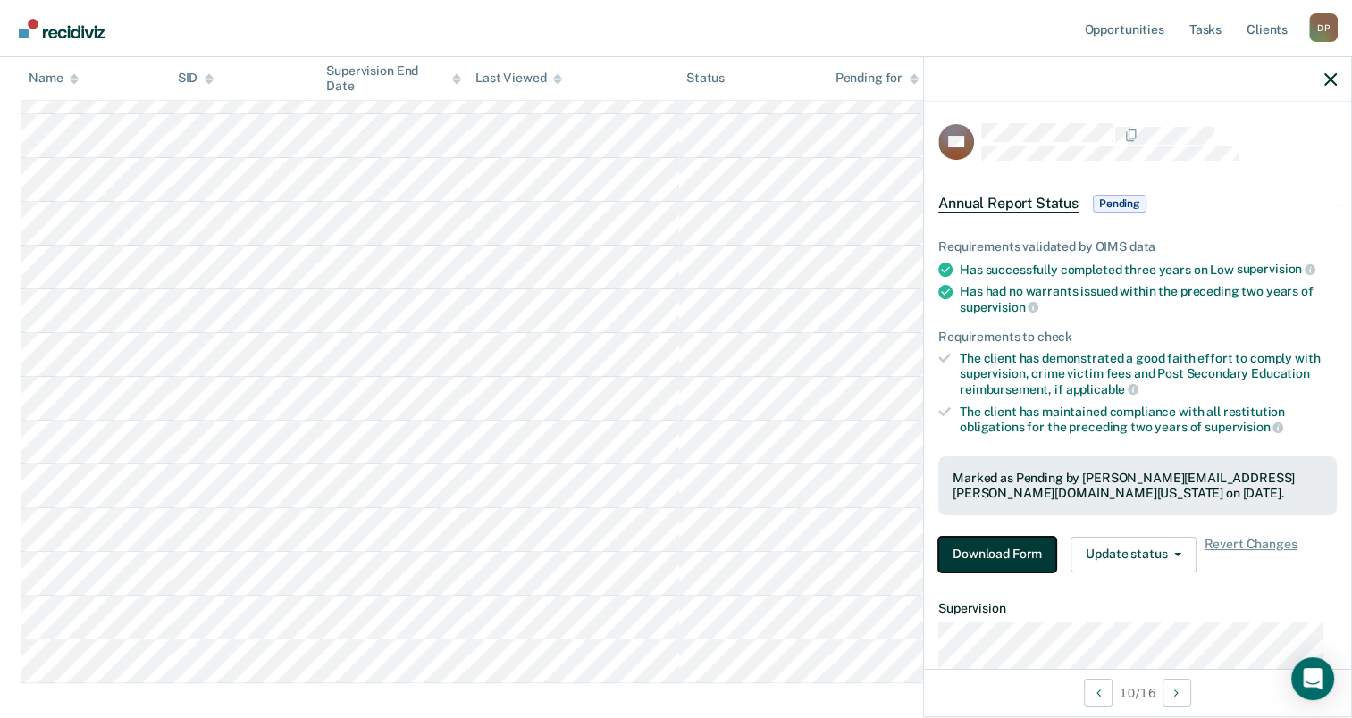
click at [991, 544] on button "Download Form" at bounding box center [997, 555] width 118 height 36
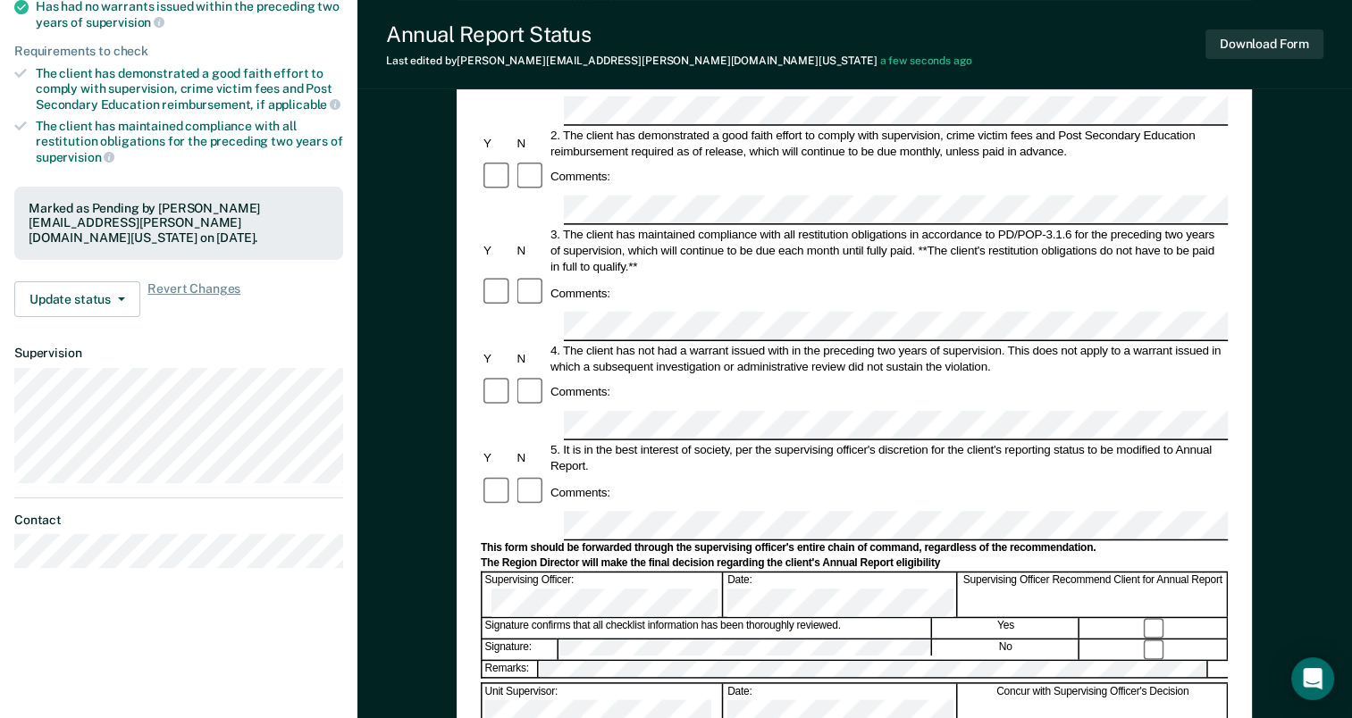
scroll to position [69, 0]
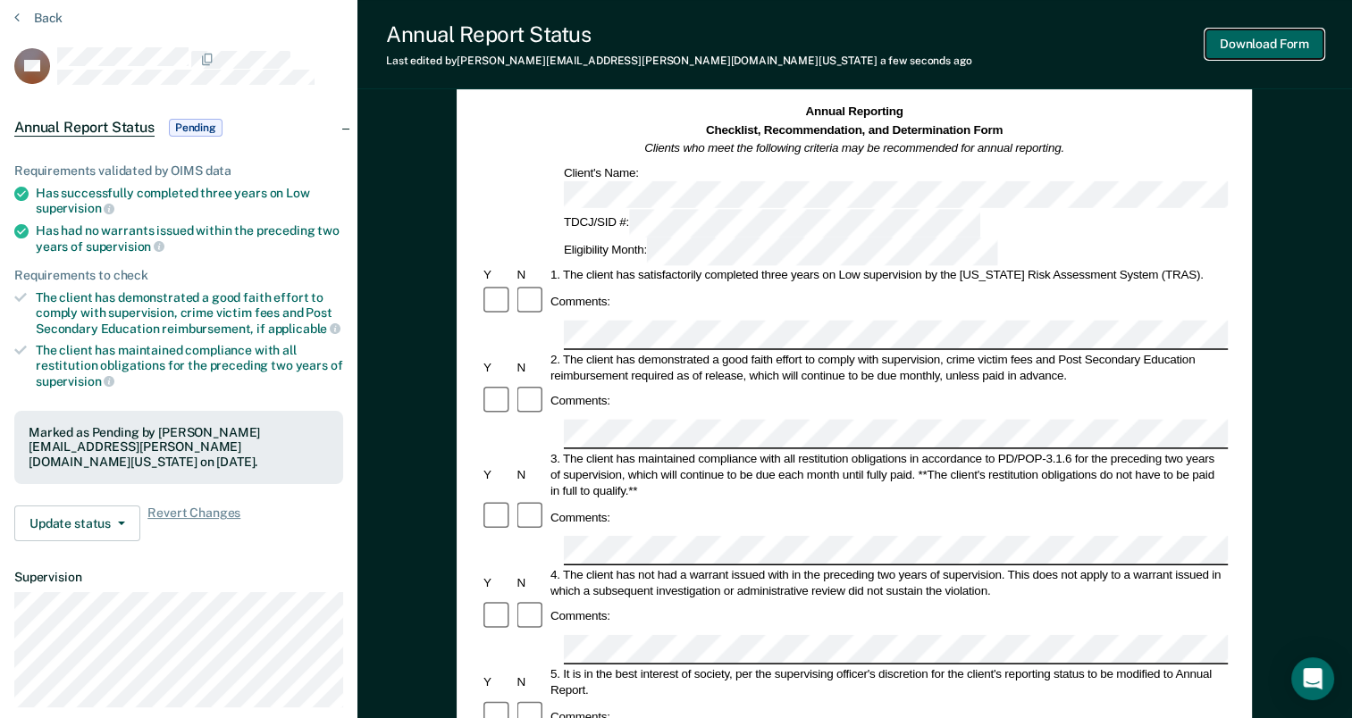
click at [1236, 46] on button "Download Form" at bounding box center [1264, 43] width 118 height 29
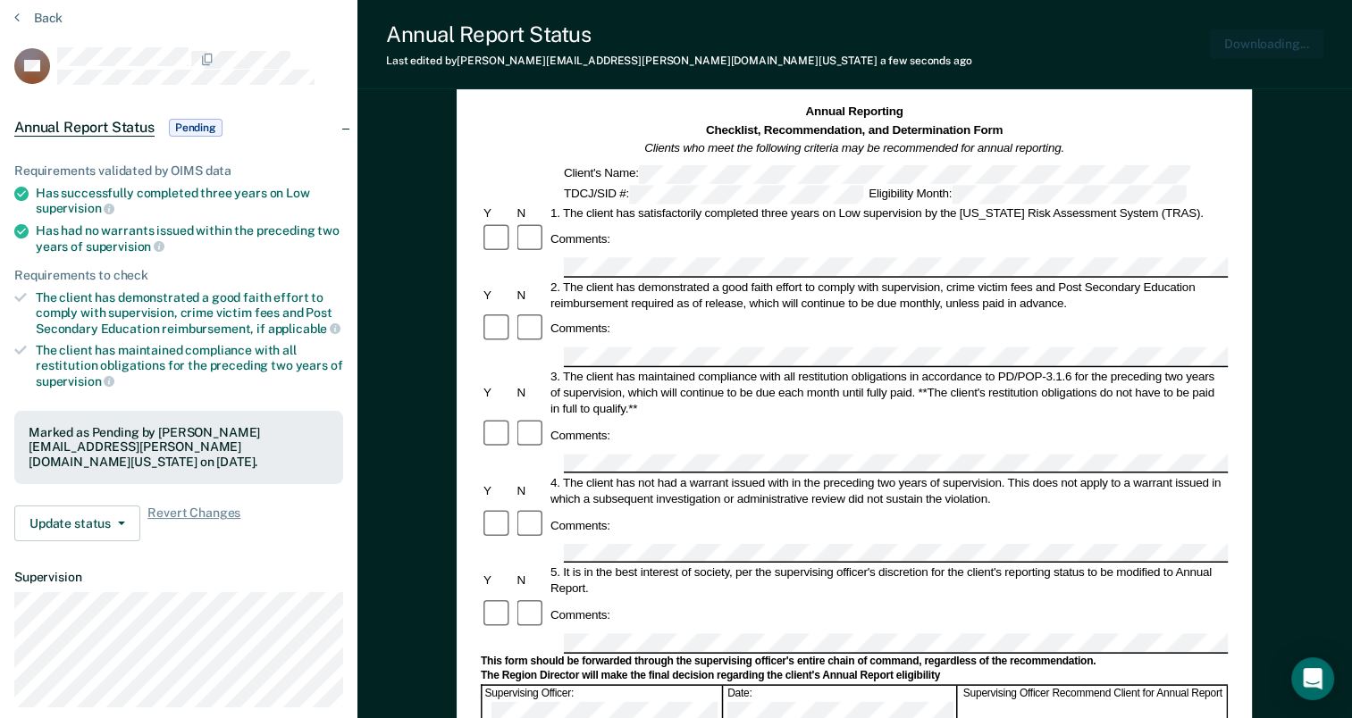
scroll to position [0, 0]
